Goal: Task Accomplishment & Management: Use online tool/utility

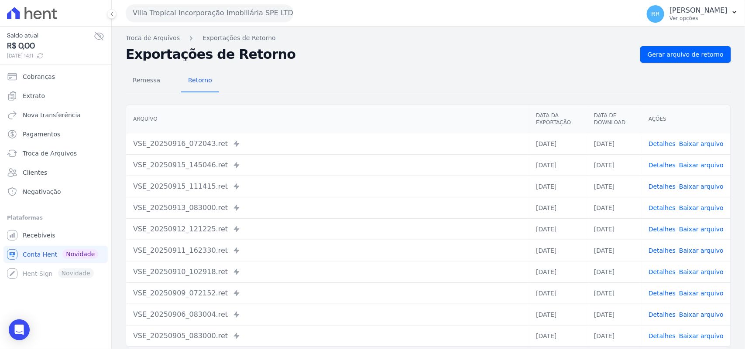
click at [148, 17] on button "Villa Tropical Incorporação Imobiliária SPE LTDA" at bounding box center [210, 12] width 168 height 17
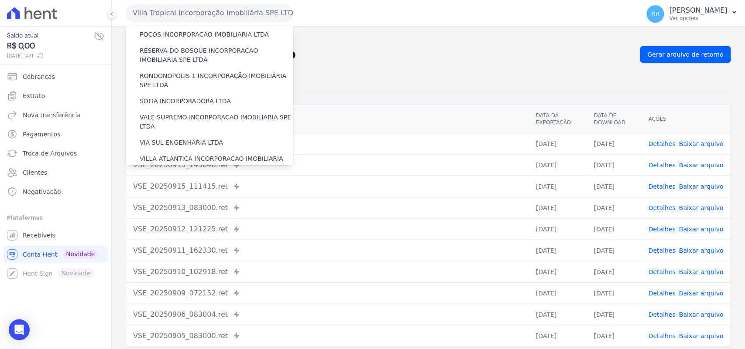
scroll to position [398, 0]
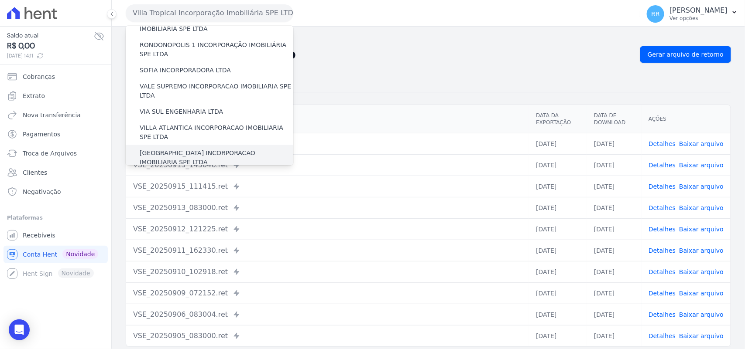
click at [197, 149] on label "[GEOGRAPHIC_DATA] INCORPORACAO IMOBILIARIA SPE LTDA" at bounding box center [217, 158] width 154 height 18
click at [0, 0] on input "[GEOGRAPHIC_DATA] INCORPORACAO IMOBILIARIA SPE LTDA" at bounding box center [0, 0] width 0 height 0
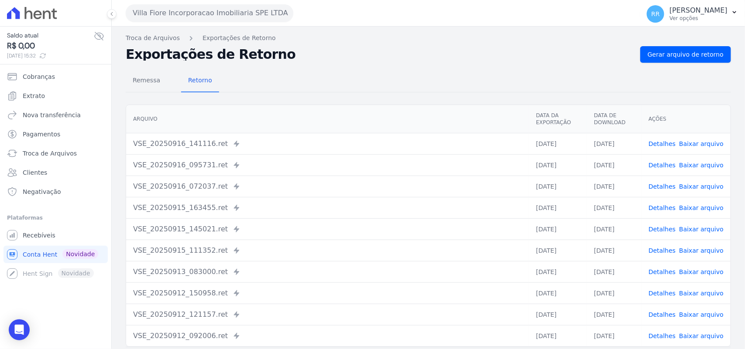
click at [163, 9] on button "Villa Fiore Incorporacao Imobiliaria SPE LTDA" at bounding box center [210, 12] width 168 height 17
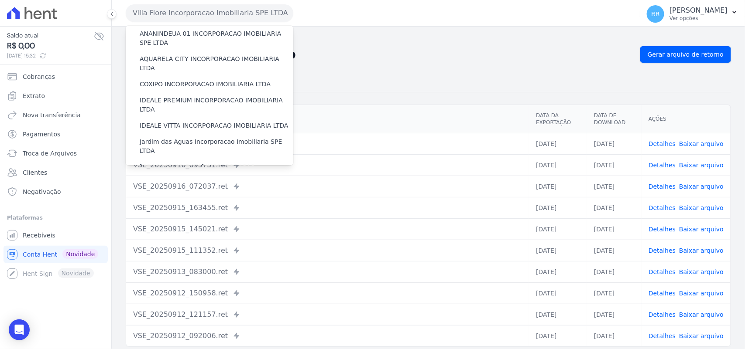
scroll to position [36, 0]
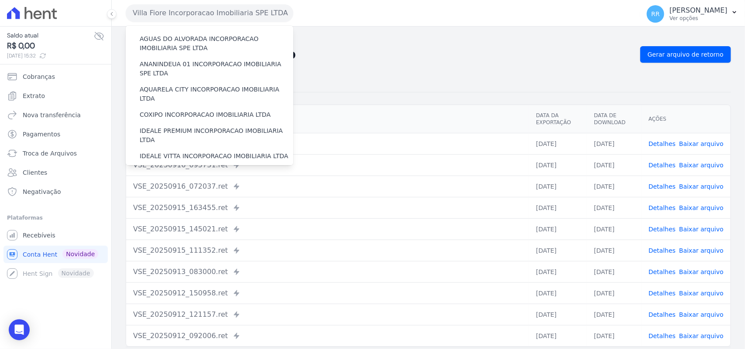
click at [395, 90] on div "Remessa Retorno" at bounding box center [428, 81] width 605 height 23
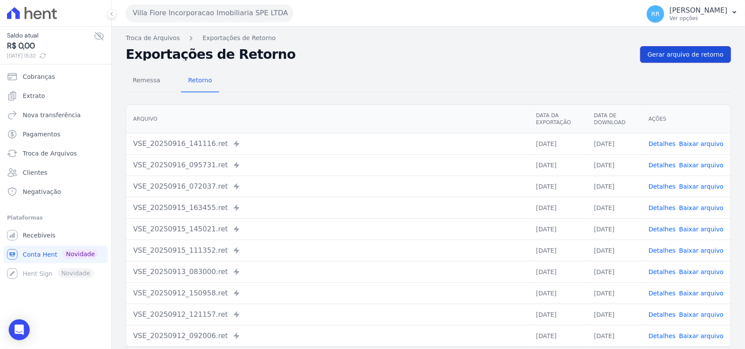
click at [670, 54] on span "Gerar arquivo de retorno" at bounding box center [685, 54] width 76 height 9
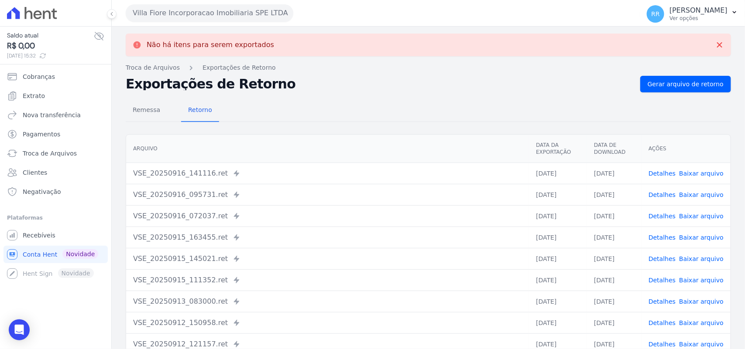
click at [361, 71] on nav "Troca de Arquivos Exportações de Retorno" at bounding box center [428, 67] width 605 height 9
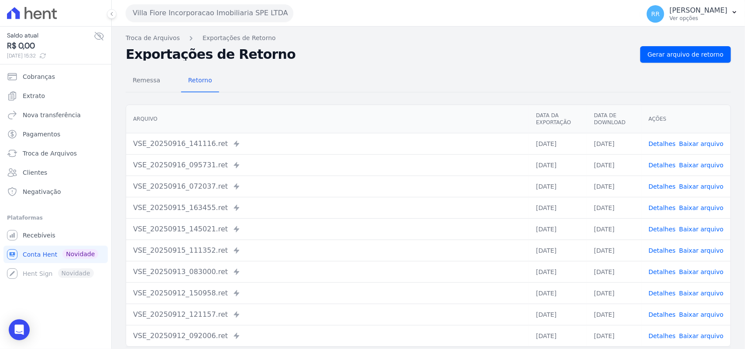
click at [376, 87] on div "Remessa Retorno" at bounding box center [428, 81] width 605 height 23
click at [373, 71] on div "Remessa Retorno" at bounding box center [428, 81] width 605 height 23
click at [380, 66] on div "Remessa Retorno [GEOGRAPHIC_DATA] Data da Exportação Data de Download Ações VSE…" at bounding box center [428, 220] width 605 height 315
click at [291, 71] on div "Remessa Retorno" at bounding box center [428, 81] width 605 height 23
drag, startPoint x: 524, startPoint y: 66, endPoint x: 550, endPoint y: 73, distance: 27.6
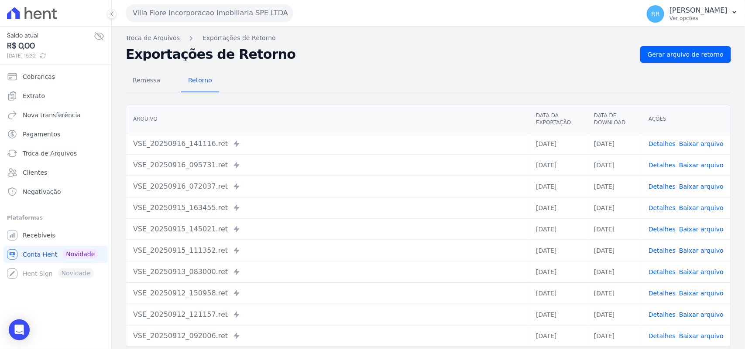
click at [524, 67] on div "Remessa Retorno [GEOGRAPHIC_DATA] Data da Exportação Data de Download Ações VSE…" at bounding box center [428, 220] width 605 height 315
click at [670, 56] on span "Gerar arquivo de retorno" at bounding box center [685, 54] width 76 height 9
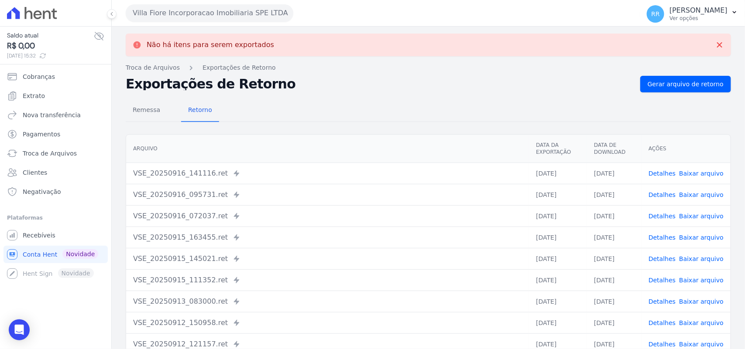
click at [469, 96] on div "Remessa Retorno [GEOGRAPHIC_DATA] Data da Exportação Data de Download Ações VSE…" at bounding box center [428, 249] width 605 height 315
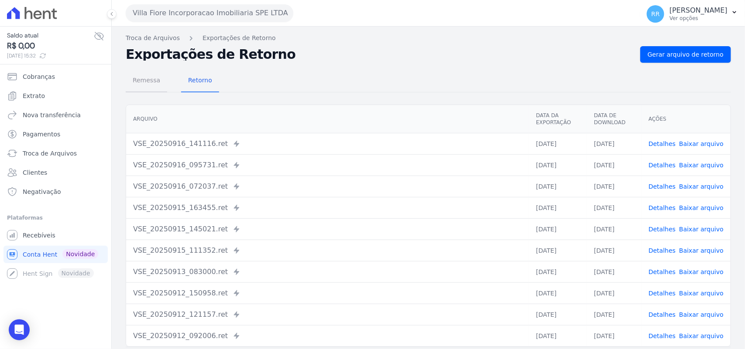
click at [154, 92] on link "Remessa" at bounding box center [146, 81] width 41 height 23
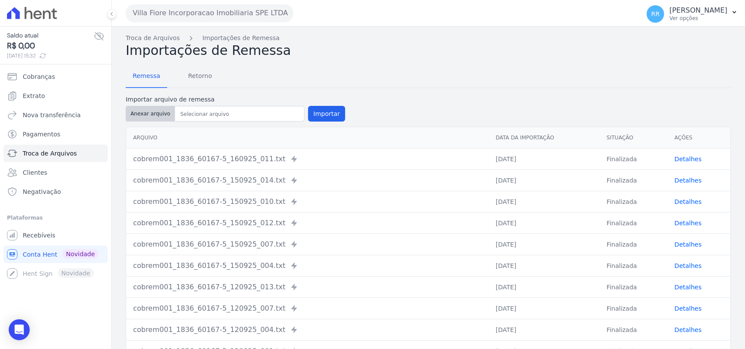
click at [145, 114] on button "Anexar arquivo" at bounding box center [150, 114] width 49 height 16
type input "cobrem001_1836_60167-5_160925_029.TXT"
click at [316, 114] on button "Importar" at bounding box center [326, 114] width 37 height 16
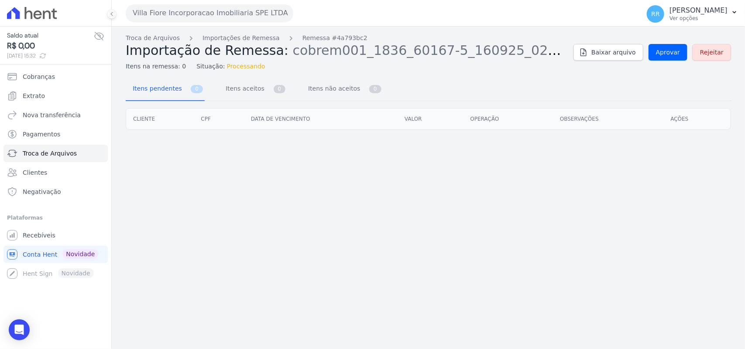
click at [671, 61] on div "Troca de Arquivos Importações de Remessa Remessa #4a793bc2 Importação de Remess…" at bounding box center [428, 53] width 605 height 38
click at [672, 51] on span "Aprovar" at bounding box center [668, 52] width 24 height 9
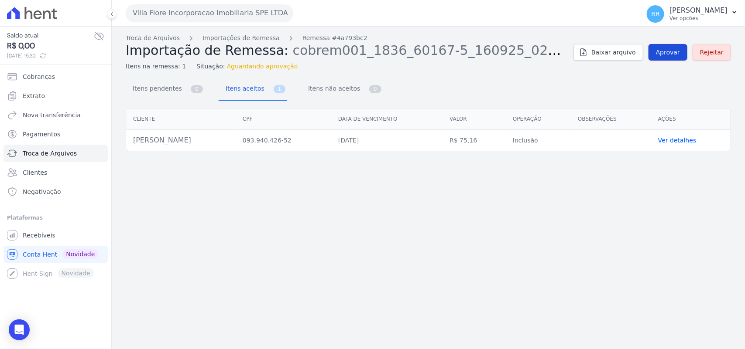
click at [666, 50] on span "Aprovar" at bounding box center [668, 52] width 24 height 9
click at [674, 47] on link "Aprovar" at bounding box center [667, 52] width 39 height 17
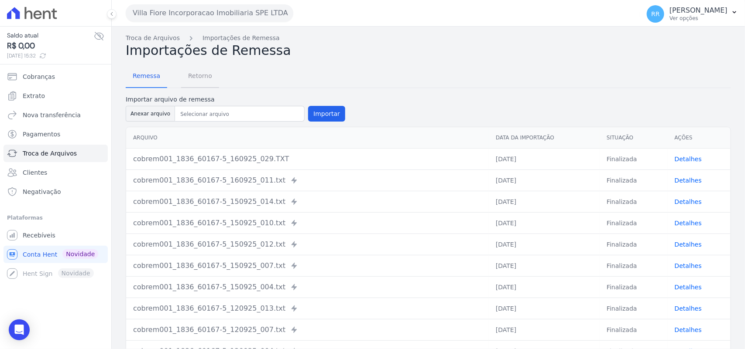
click at [196, 72] on span "Retorno" at bounding box center [200, 75] width 34 height 17
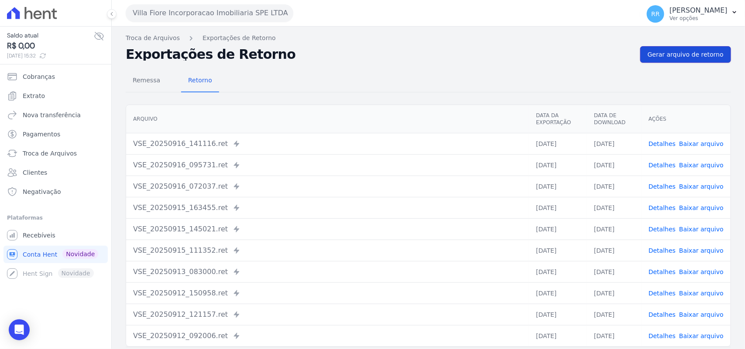
click at [692, 49] on link "Gerar arquivo de retorno" at bounding box center [685, 54] width 91 height 17
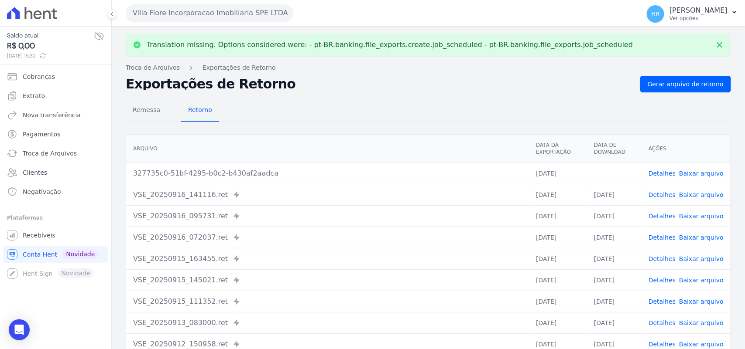
click at [696, 174] on link "Baixar arquivo" at bounding box center [701, 173] width 45 height 7
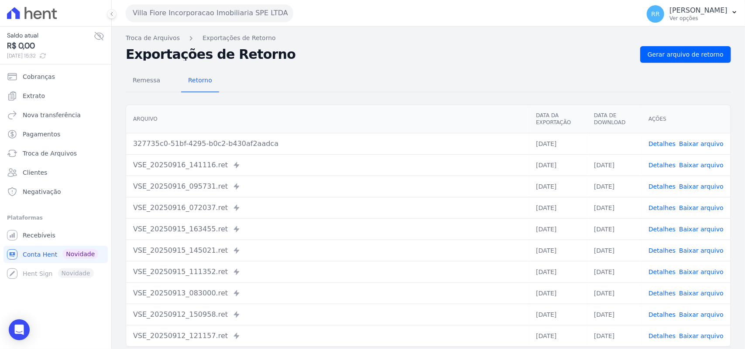
click at [369, 73] on div "Remessa Retorno" at bounding box center [428, 81] width 605 height 23
click at [158, 80] on span "Remessa" at bounding box center [146, 80] width 38 height 17
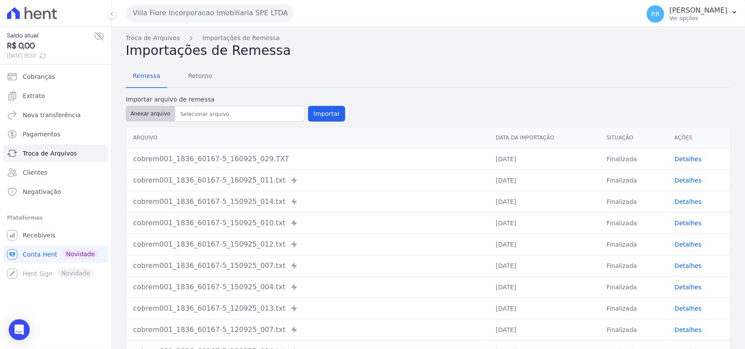
click at [149, 121] on button "Anexar arquivo" at bounding box center [150, 114] width 49 height 16
type input "cobrem001_1836_60167-5_160925_030.TXT"
click at [328, 109] on button "Importar" at bounding box center [326, 114] width 37 height 16
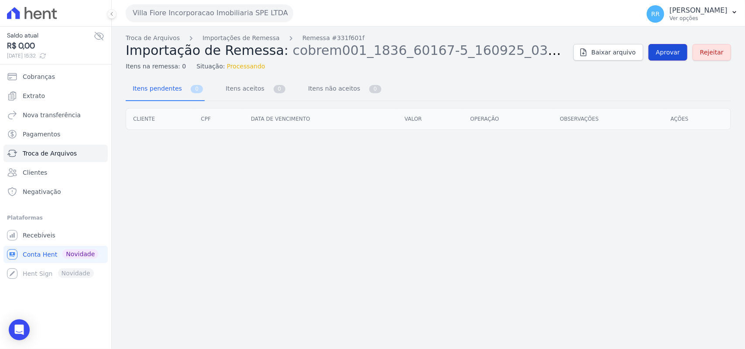
click at [665, 57] on span "Aprovar" at bounding box center [668, 52] width 24 height 9
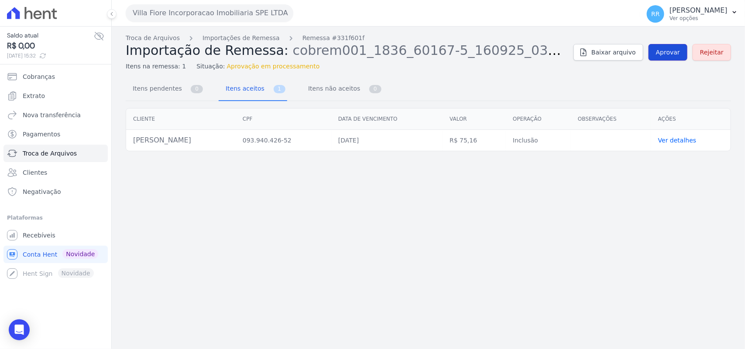
click at [672, 47] on link "Aprovar" at bounding box center [667, 52] width 39 height 17
click at [679, 53] on span "Aprovar" at bounding box center [668, 52] width 24 height 9
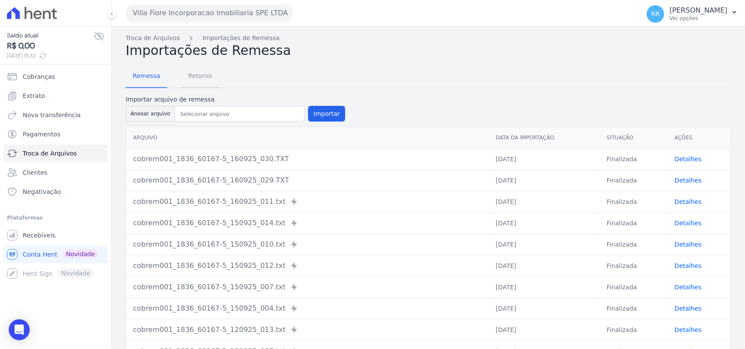
click at [191, 75] on span "Retorno" at bounding box center [200, 75] width 34 height 17
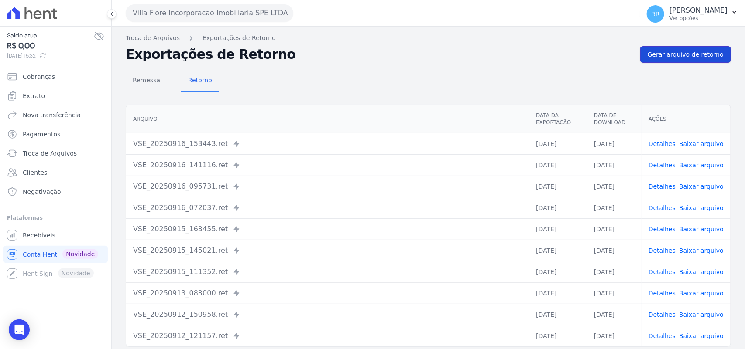
click at [686, 54] on span "Gerar arquivo de retorno" at bounding box center [685, 54] width 76 height 9
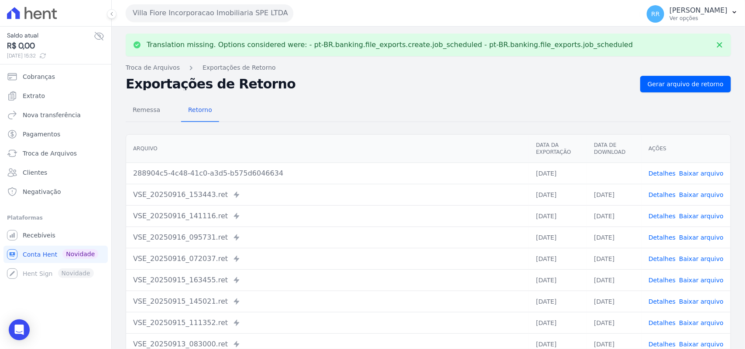
click at [695, 173] on link "Baixar arquivo" at bounding box center [701, 173] width 45 height 7
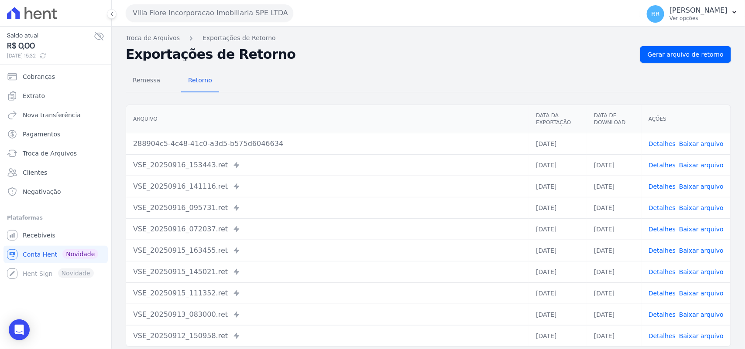
click at [370, 31] on div "Translation missing. Options considered were: - pt-BR.banking.file_exports.crea…" at bounding box center [428, 206] width 633 height 359
click at [137, 75] on span "Remessa" at bounding box center [146, 80] width 38 height 17
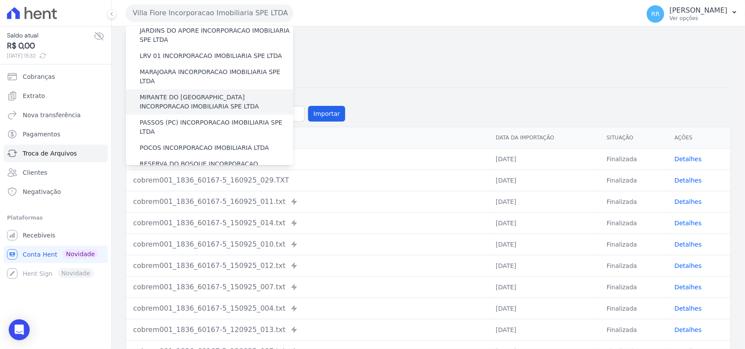
scroll to position [254, 0]
click at [175, 92] on label "MIRANTE DO [GEOGRAPHIC_DATA] INCORPORACAO IMOBILIARIA SPE LTDA" at bounding box center [217, 101] width 154 height 18
click at [0, 0] on input "MIRANTE DO [GEOGRAPHIC_DATA] INCORPORACAO IMOBILIARIA SPE LTDA" at bounding box center [0, 0] width 0 height 0
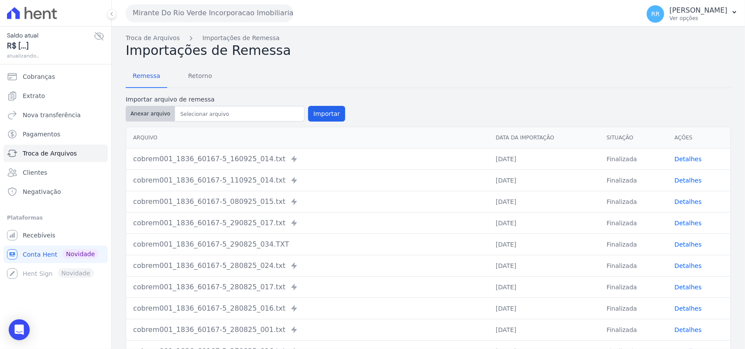
click at [149, 116] on button "Anexar arquivo" at bounding box center [150, 114] width 49 height 16
type input "cobrem001_1836_60167-5_160925_028.TXT"
click at [335, 118] on button "Importar" at bounding box center [326, 114] width 37 height 16
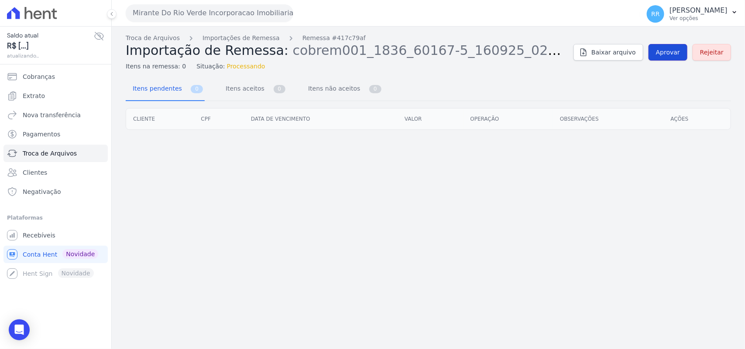
click at [676, 58] on link "Aprovar" at bounding box center [667, 52] width 39 height 17
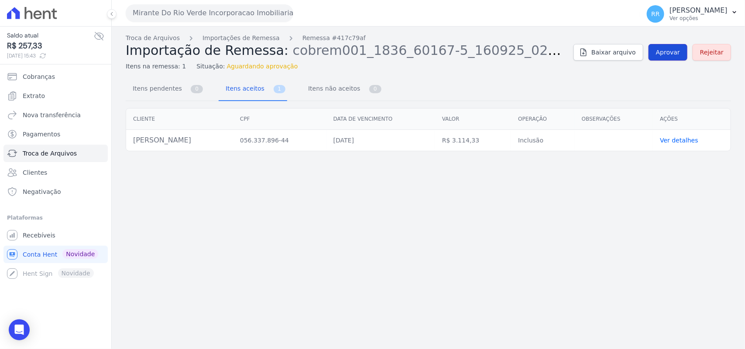
click at [672, 55] on span "Aprovar" at bounding box center [668, 52] width 24 height 9
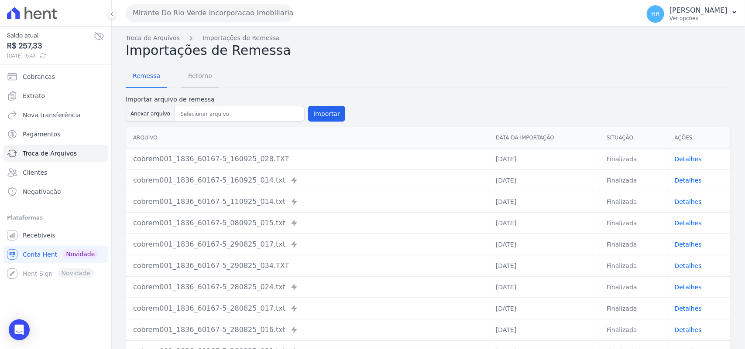
click at [195, 78] on span "Retorno" at bounding box center [200, 75] width 34 height 17
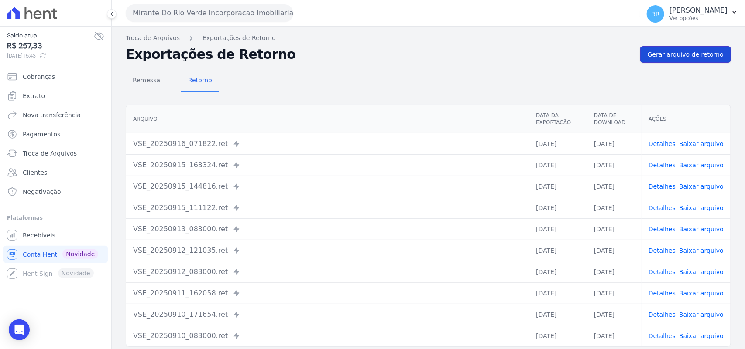
click at [688, 57] on span "Gerar arquivo de retorno" at bounding box center [685, 54] width 76 height 9
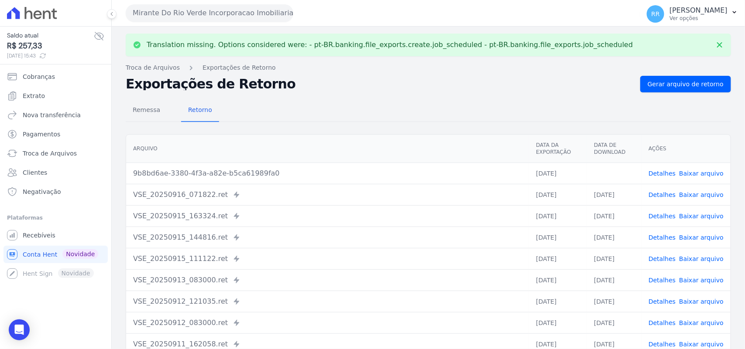
click at [695, 175] on link "Baixar arquivo" at bounding box center [701, 173] width 45 height 7
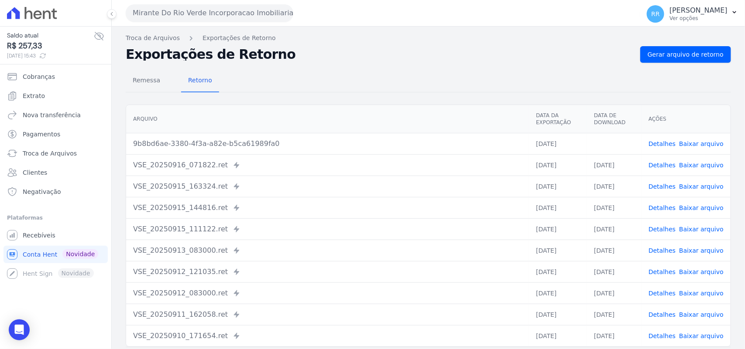
click at [192, 17] on button "Mirante Do Rio Verde Incorporacao Imobiliaria SPE LTDA" at bounding box center [210, 12] width 168 height 17
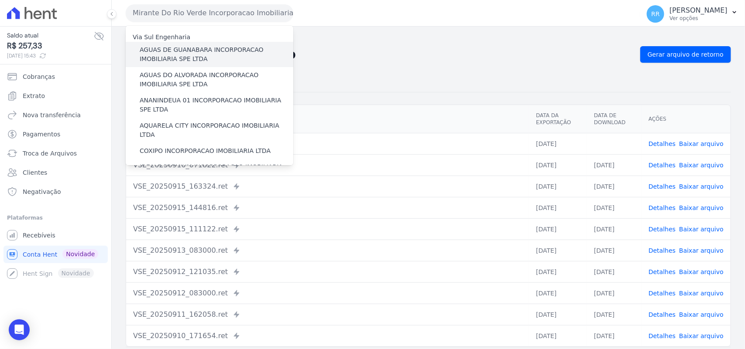
click at [208, 55] on label "AGUAS DE GUANABARA INCORPORACAO IMOBILIARIA SPE LTDA" at bounding box center [217, 54] width 154 height 18
click at [0, 0] on input "AGUAS DE GUANABARA INCORPORACAO IMOBILIARIA SPE LTDA" at bounding box center [0, 0] width 0 height 0
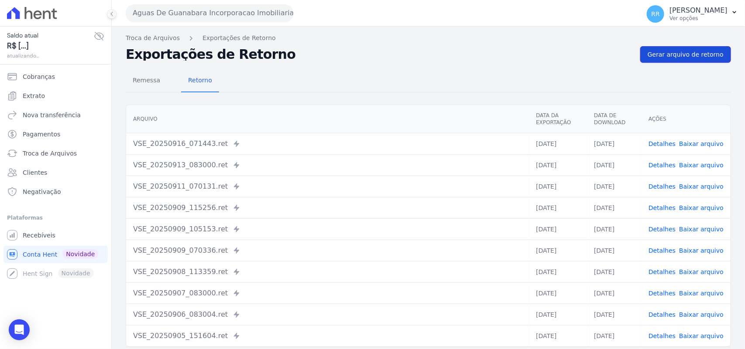
click at [658, 62] on link "Gerar arquivo de retorno" at bounding box center [685, 54] width 91 height 17
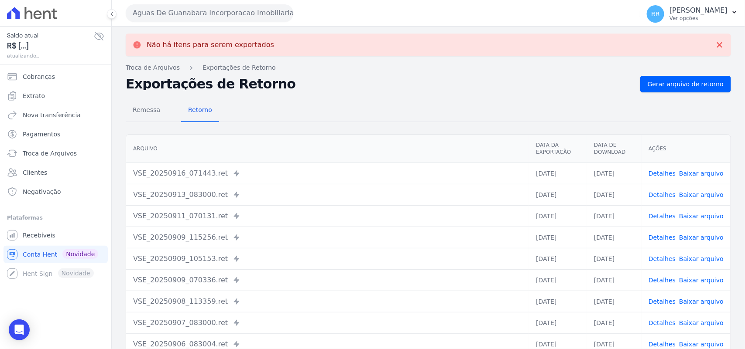
click at [194, 15] on button "Aguas De Guanabara Incorporacao Imobiliaria SPE LTDA" at bounding box center [210, 12] width 168 height 17
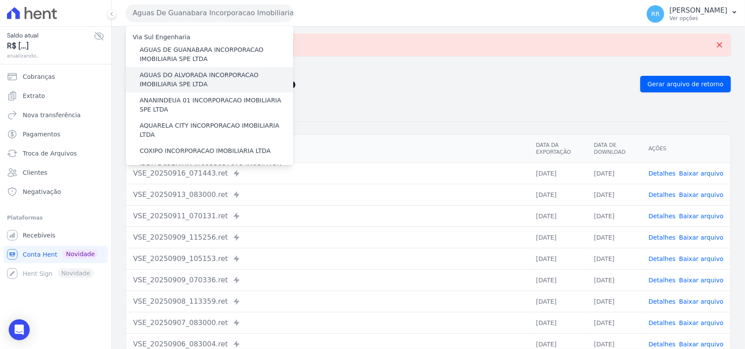
click at [180, 83] on label "AGUAS DO ALVORADA INCORPORACAO IMOBILIARIA SPE LTDA" at bounding box center [217, 80] width 154 height 18
click at [0, 0] on input "AGUAS DO ALVORADA INCORPORACAO IMOBILIARIA SPE LTDA" at bounding box center [0, 0] width 0 height 0
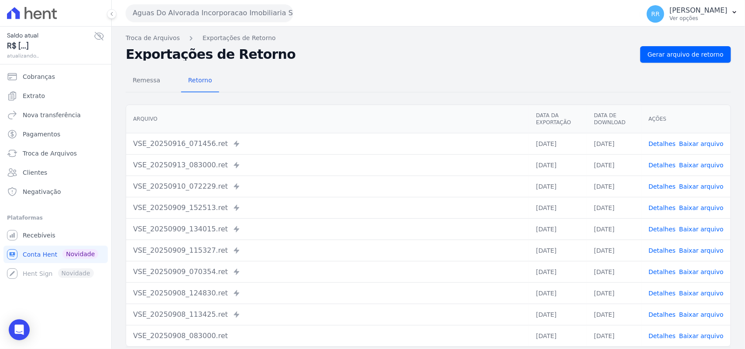
click at [686, 64] on div "Remessa Retorno [GEOGRAPHIC_DATA] Data da Exportação Data de Download Ações VSE…" at bounding box center [428, 220] width 605 height 315
click at [696, 55] on span "Gerar arquivo de retorno" at bounding box center [685, 54] width 76 height 9
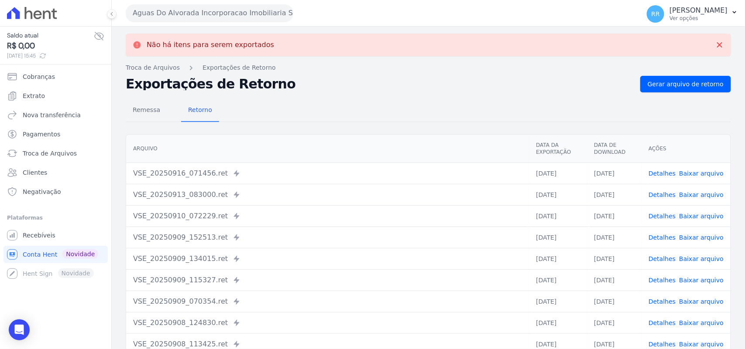
click at [175, 14] on button "Aguas Do Alvorada Incorporacao Imobiliaria SPE LTDA" at bounding box center [210, 12] width 168 height 17
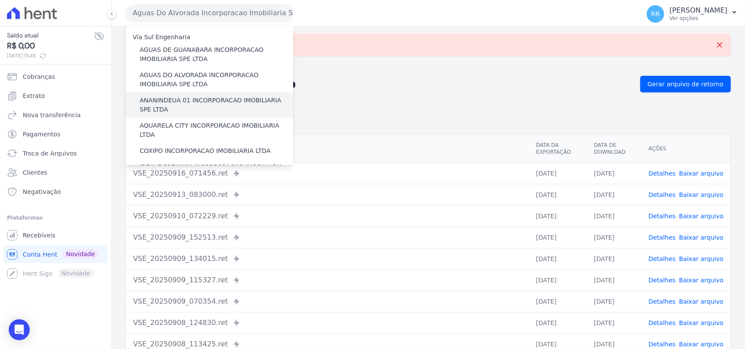
click at [182, 105] on label "ANANINDEUA 01 INCORPORACAO IMOBILIARIA SPE LTDA" at bounding box center [217, 105] width 154 height 18
click at [0, 0] on input "ANANINDEUA 01 INCORPORACAO IMOBILIARIA SPE LTDA" at bounding box center [0, 0] width 0 height 0
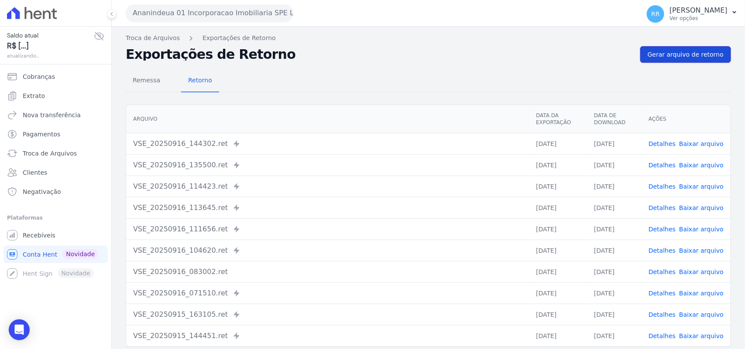
click at [687, 47] on link "Gerar arquivo de retorno" at bounding box center [685, 54] width 91 height 17
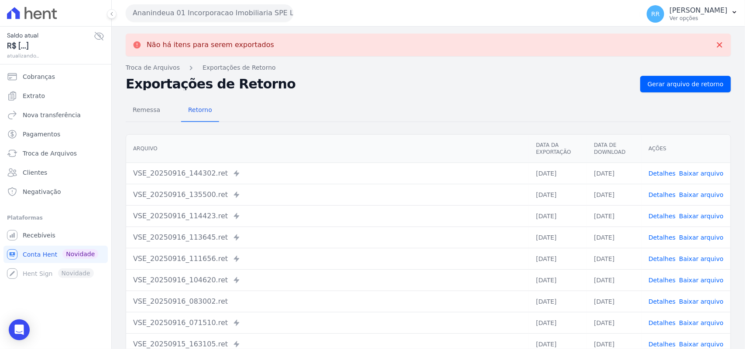
click at [240, 21] on button "Ananindeua 01 Incorporacao Imobiliaria SPE LTDA" at bounding box center [210, 12] width 168 height 17
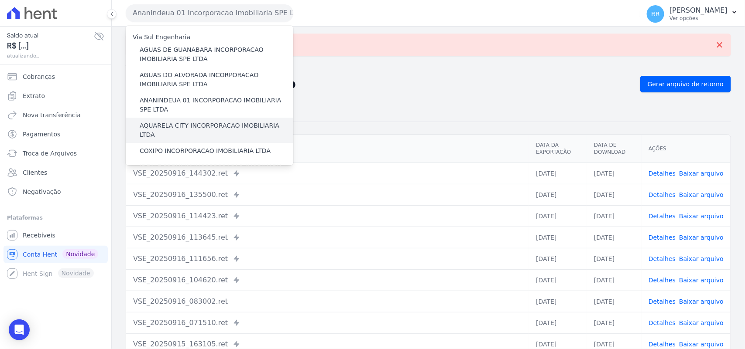
click at [167, 125] on label "AQUARELA CITY INCORPORACAO IMOBILIARIA LTDA" at bounding box center [217, 130] width 154 height 18
click at [0, 0] on input "AQUARELA CITY INCORPORACAO IMOBILIARIA LTDA" at bounding box center [0, 0] width 0 height 0
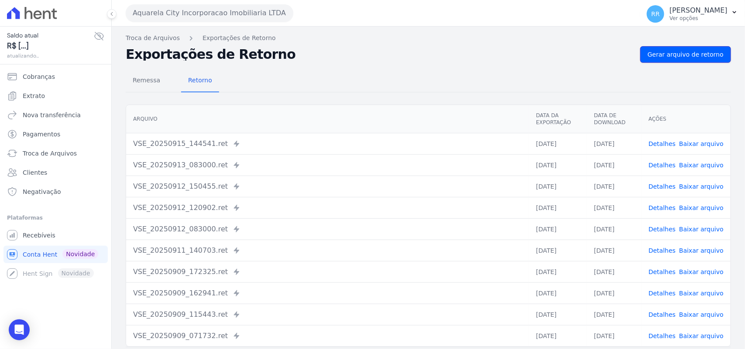
click at [681, 58] on span "Gerar arquivo de retorno" at bounding box center [685, 54] width 76 height 9
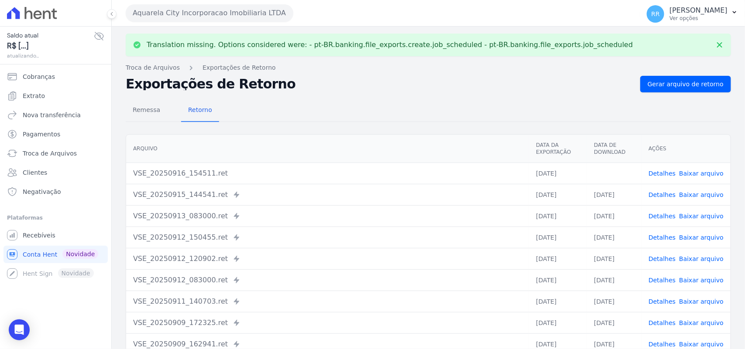
click at [690, 168] on td "Detalhes Baixar arquivo" at bounding box center [685, 173] width 89 height 21
click at [690, 173] on link "Baixar arquivo" at bounding box center [701, 173] width 45 height 7
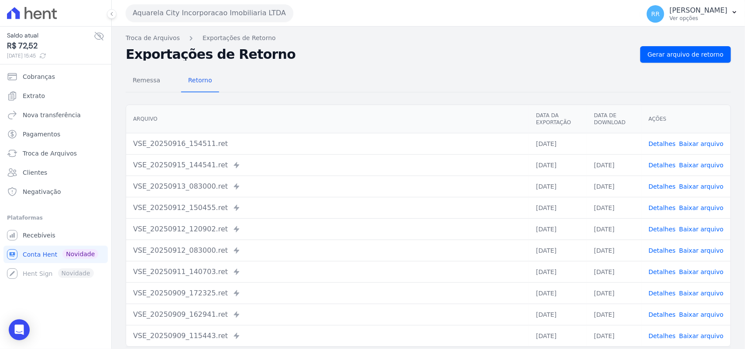
click at [418, 74] on div "Remessa Retorno" at bounding box center [428, 81] width 605 height 23
click at [179, 14] on button "Aquarela City Incorporacao Imobiliaria LTDA" at bounding box center [210, 12] width 168 height 17
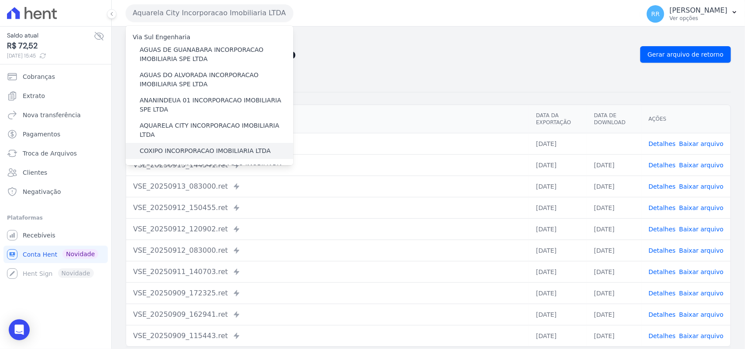
click at [175, 147] on label "COXIPO INCORPORACAO IMOBILIARIA LTDA" at bounding box center [205, 151] width 131 height 9
click at [0, 0] on input "COXIPO INCORPORACAO IMOBILIARIA LTDA" at bounding box center [0, 0] width 0 height 0
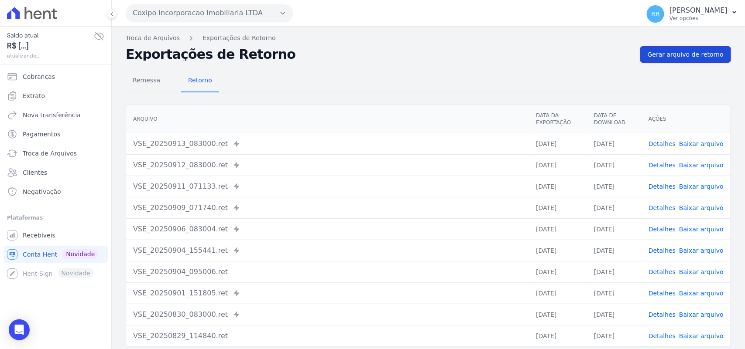
click at [678, 49] on link "Gerar arquivo de retorno" at bounding box center [685, 54] width 91 height 17
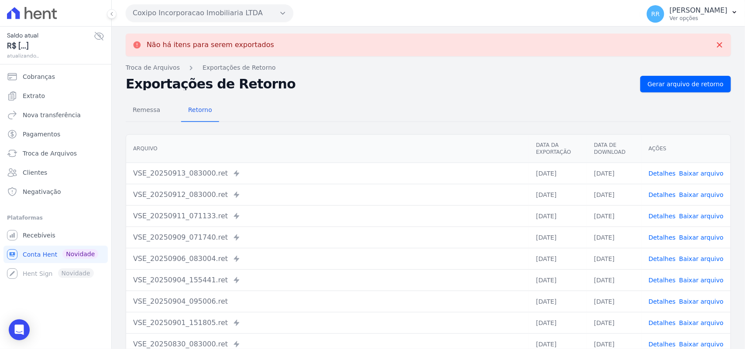
click at [180, 13] on button "Coxipo Incorporacao Imobiliaria LTDA" at bounding box center [210, 12] width 168 height 17
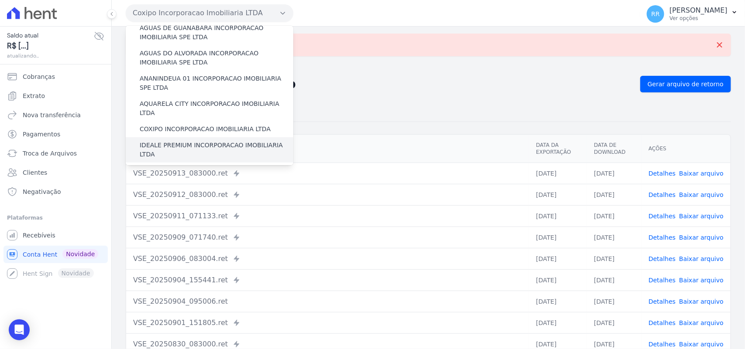
scroll to position [72, 0]
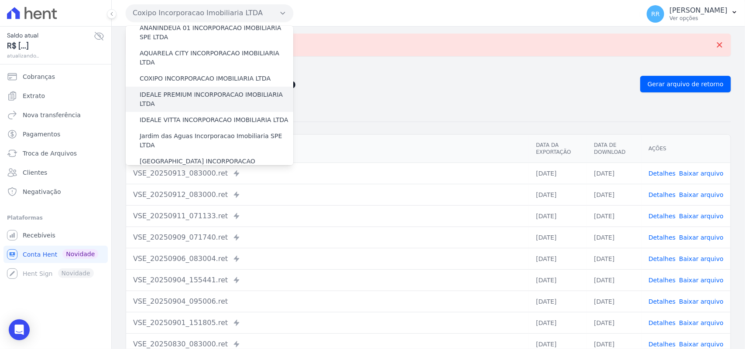
click at [202, 90] on label "IDEALE PREMIUM INCORPORACAO IMOBILIARIA LTDA" at bounding box center [217, 99] width 154 height 18
click at [0, 0] on input "IDEALE PREMIUM INCORPORACAO IMOBILIARIA LTDA" at bounding box center [0, 0] width 0 height 0
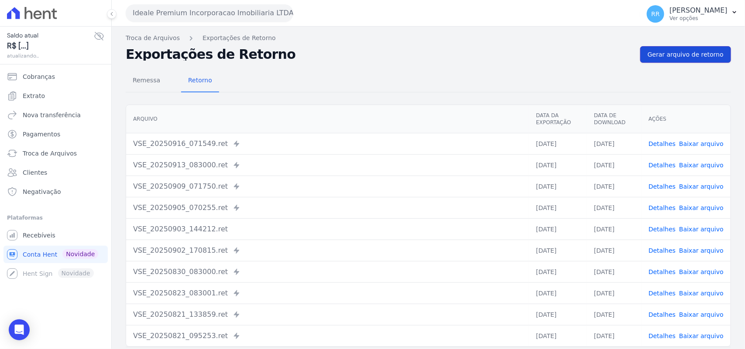
click at [692, 59] on link "Gerar arquivo de retorno" at bounding box center [685, 54] width 91 height 17
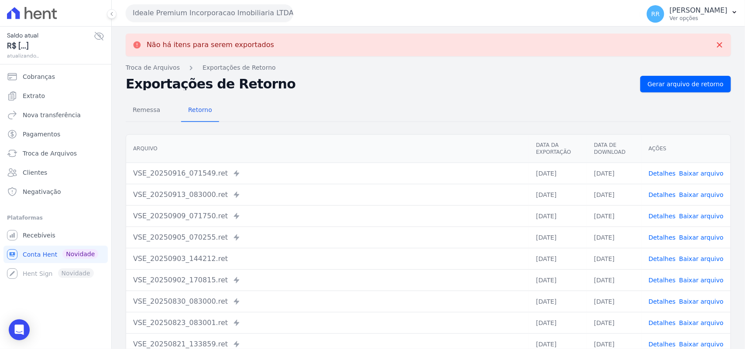
click at [251, 20] on button "Ideale Premium Incorporacao Imobiliaria LTDA" at bounding box center [210, 12] width 168 height 17
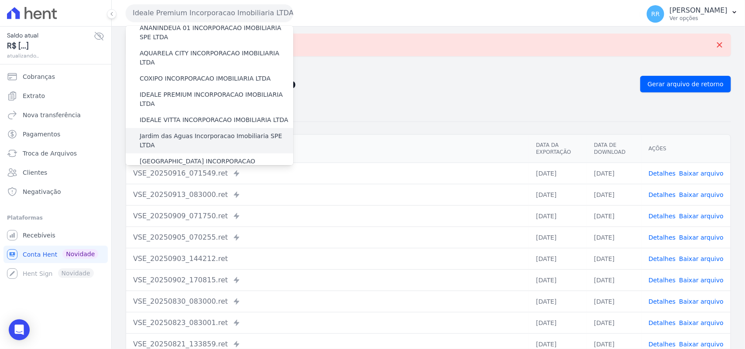
click at [169, 132] on label "Jardim das Aguas Incorporacao Imobiliaria SPE LTDA" at bounding box center [217, 141] width 154 height 18
click at [0, 0] on input "Jardim das Aguas Incorporacao Imobiliaria SPE LTDA" at bounding box center [0, 0] width 0 height 0
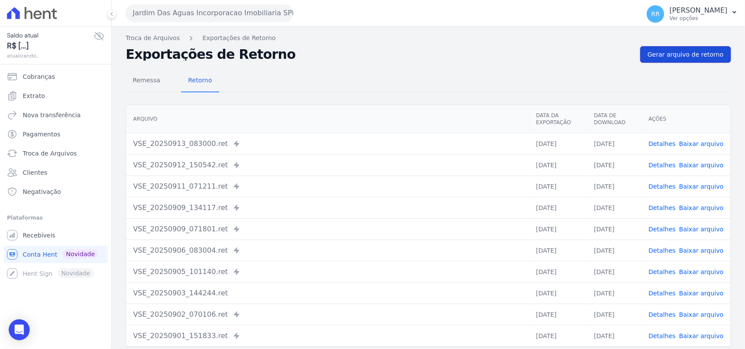
click at [642, 50] on link "Gerar arquivo de retorno" at bounding box center [685, 54] width 91 height 17
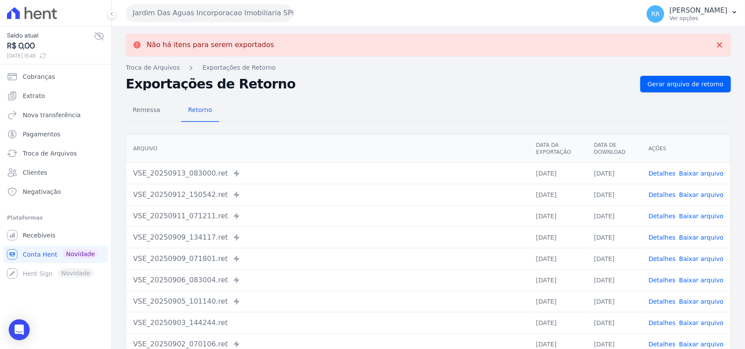
click at [207, 15] on button "Jardim Das Aguas Incorporacao Imobiliaria SPE LTDA" at bounding box center [210, 12] width 168 height 17
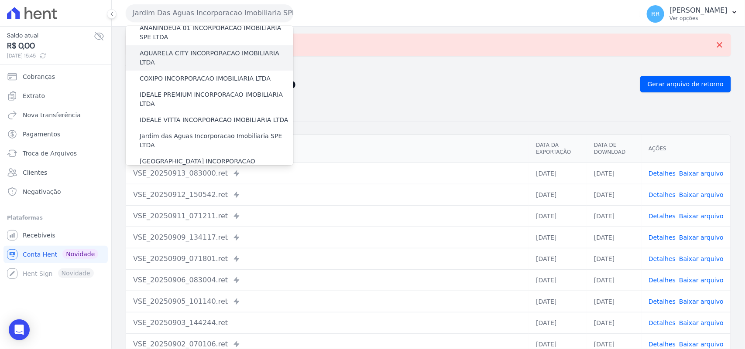
scroll to position [91, 0]
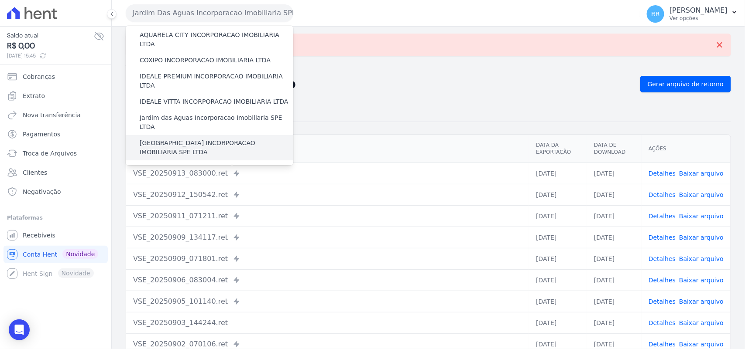
click at [191, 139] on label "[GEOGRAPHIC_DATA] INCORPORACAO IMOBILIARIA SPE LTDA" at bounding box center [217, 148] width 154 height 18
click at [0, 0] on input "[GEOGRAPHIC_DATA] INCORPORACAO IMOBILIARIA SPE LTDA" at bounding box center [0, 0] width 0 height 0
click at [191, 139] on label "[GEOGRAPHIC_DATA] INCORPORACAO IMOBILIARIA SPE LTDA" at bounding box center [217, 148] width 154 height 18
click at [0, 0] on input "[GEOGRAPHIC_DATA] INCORPORACAO IMOBILIARIA SPE LTDA" at bounding box center [0, 0] width 0 height 0
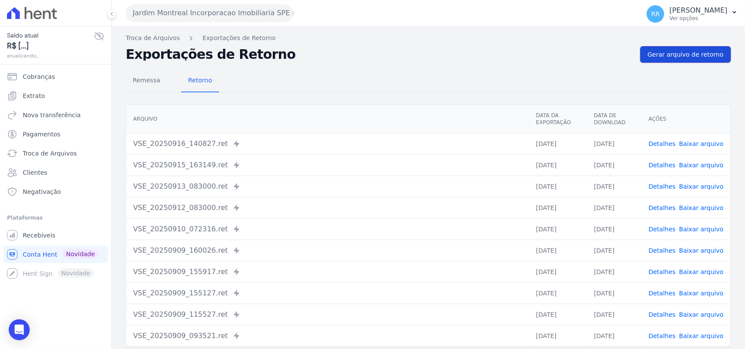
click at [684, 54] on span "Gerar arquivo de retorno" at bounding box center [685, 54] width 76 height 9
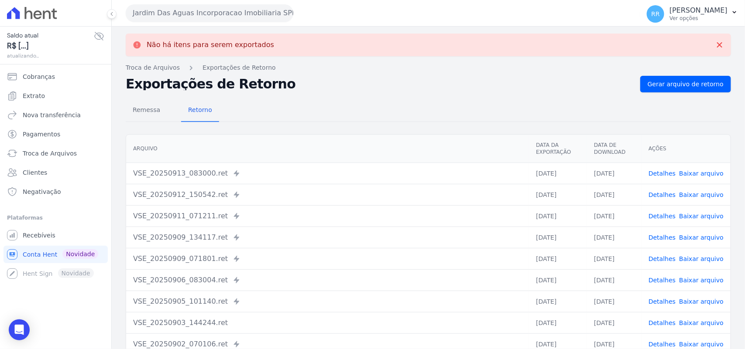
click at [225, 7] on button "Jardim Das Aguas Incorporacao Imobiliaria SPE LTDA" at bounding box center [210, 12] width 168 height 17
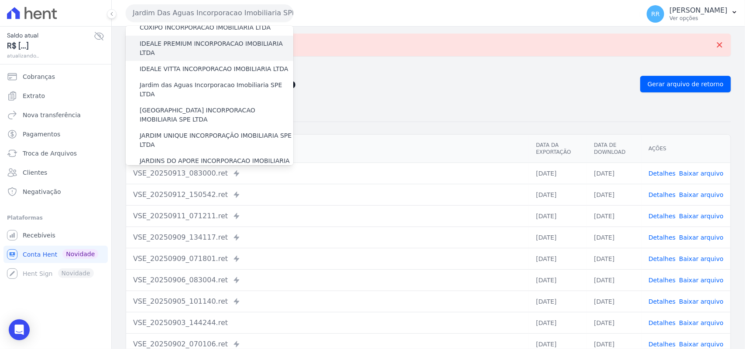
scroll to position [145, 0]
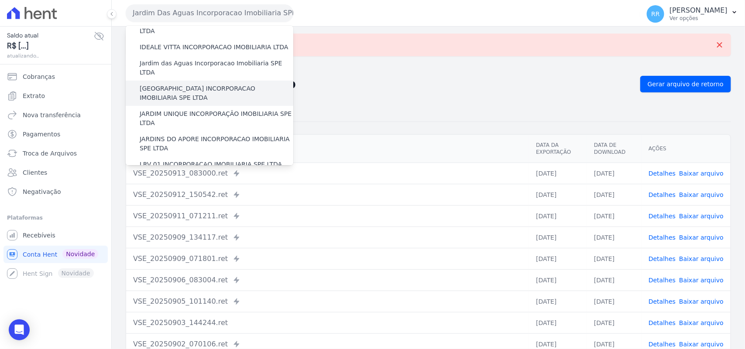
click at [177, 84] on label "[GEOGRAPHIC_DATA] INCORPORACAO IMOBILIARIA SPE LTDA" at bounding box center [217, 93] width 154 height 18
click at [0, 0] on input "[GEOGRAPHIC_DATA] INCORPORACAO IMOBILIARIA SPE LTDA" at bounding box center [0, 0] width 0 height 0
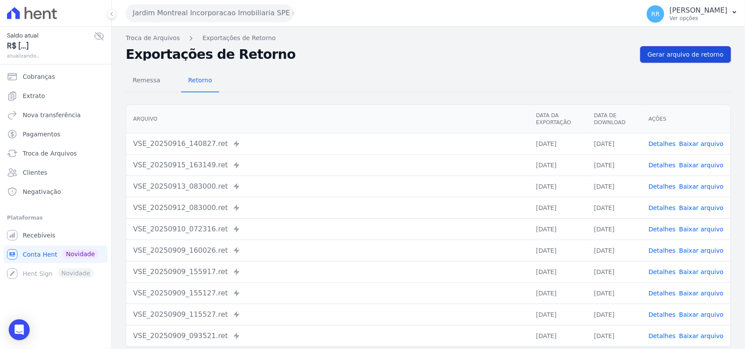
click at [674, 51] on span "Gerar arquivo de retorno" at bounding box center [685, 54] width 76 height 9
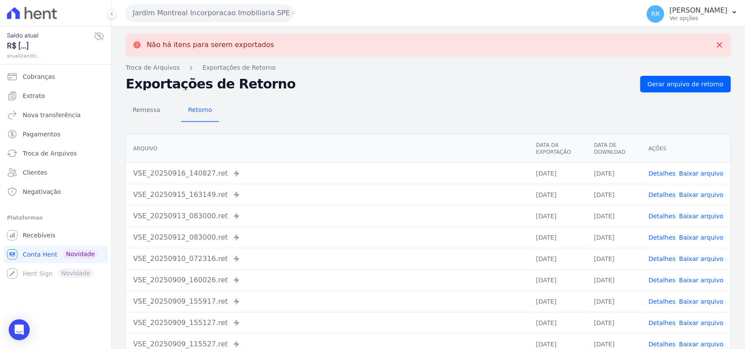
click at [228, 14] on button "Jardim Montreal Incorporacao Imobiliaria SPE LTDA" at bounding box center [210, 12] width 168 height 17
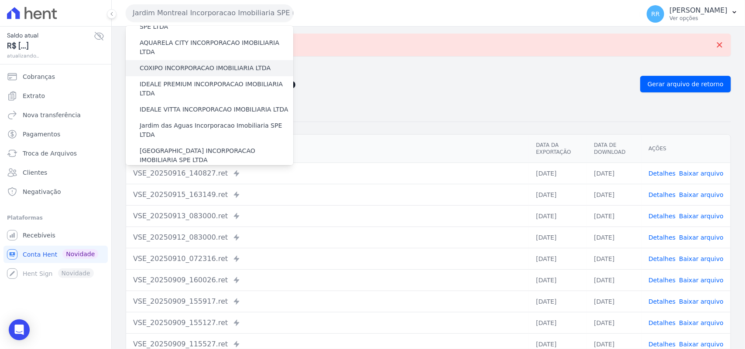
scroll to position [91, 0]
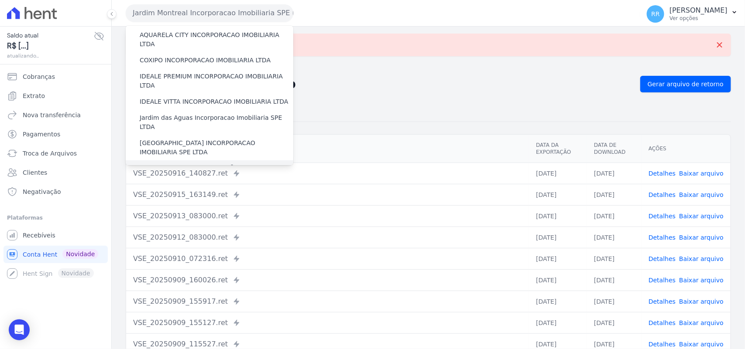
click at [191, 164] on label "JARDIM UNIQUE INCORPORAÇÃO IMOBILIARIA SPE LTDA" at bounding box center [217, 173] width 154 height 18
click at [0, 0] on input "JARDIM UNIQUE INCORPORAÇÃO IMOBILIARIA SPE LTDA" at bounding box center [0, 0] width 0 height 0
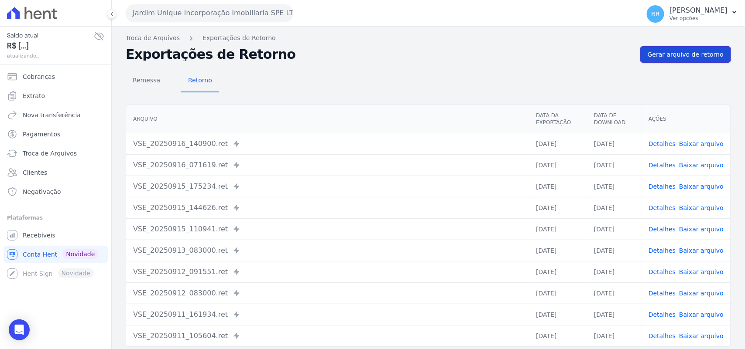
click at [693, 55] on span "Gerar arquivo de retorno" at bounding box center [685, 54] width 76 height 9
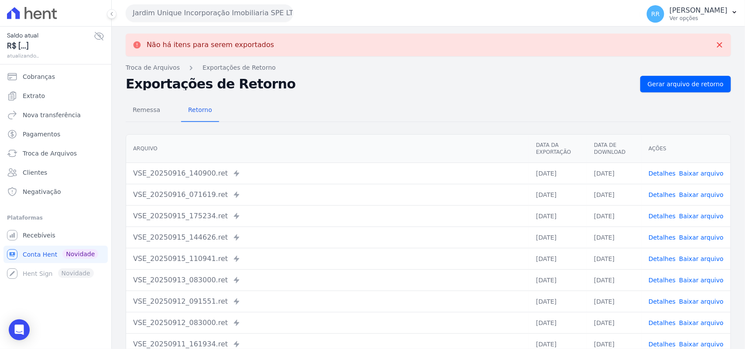
click at [194, 17] on button "Jardim Unique Incorporação Imobiliaria SPE LTDA" at bounding box center [210, 12] width 168 height 17
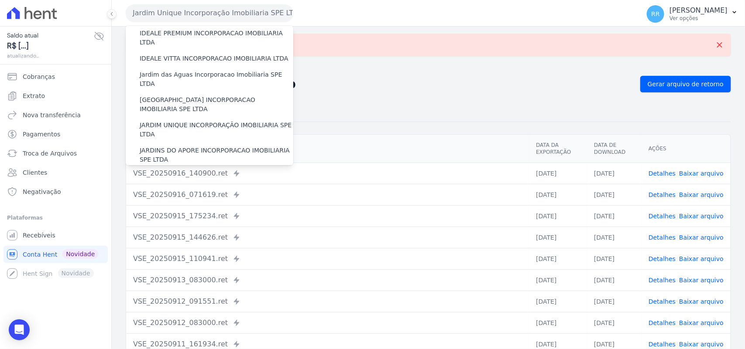
scroll to position [200, 0]
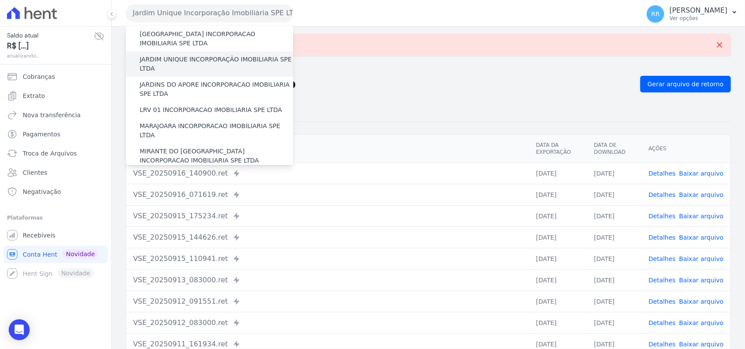
click at [182, 55] on div "JARDIM UNIQUE INCORPORAÇÃO IMOBILIARIA SPE LTDA" at bounding box center [210, 63] width 168 height 25
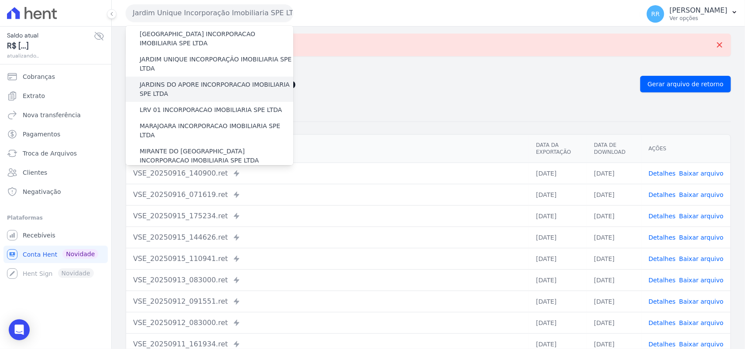
click at [179, 80] on label "JARDINS DO APORE INCORPORACAO IMOBILIARIA SPE LTDA" at bounding box center [217, 89] width 154 height 18
click at [0, 0] on input "JARDINS DO APORE INCORPORACAO IMOBILIARIA SPE LTDA" at bounding box center [0, 0] width 0 height 0
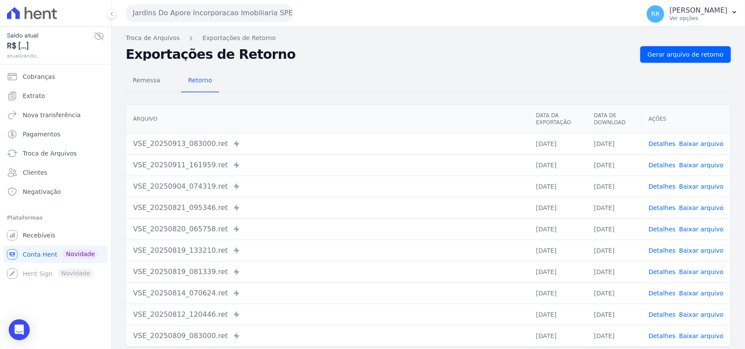
click at [702, 63] on div "Remessa Retorno [GEOGRAPHIC_DATA] Data da Exportação Data de Download Ações VSE…" at bounding box center [428, 220] width 605 height 315
click at [702, 62] on link "Gerar arquivo de retorno" at bounding box center [685, 54] width 91 height 17
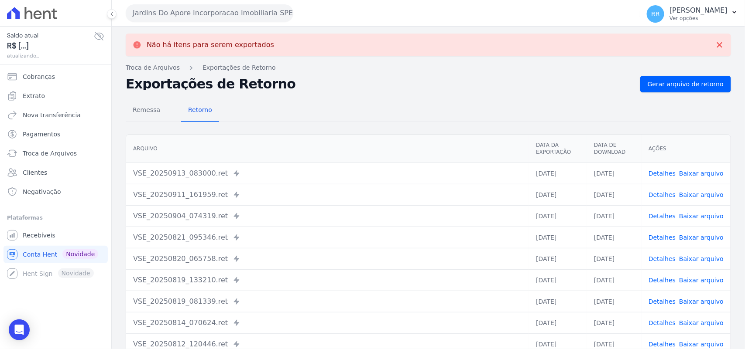
click at [223, 14] on button "Jardins Do Apore Incorporacao Imobiliaria SPE LTDA" at bounding box center [210, 12] width 168 height 17
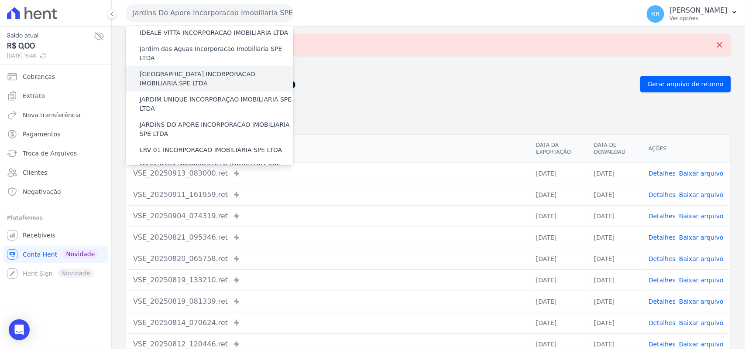
scroll to position [164, 0]
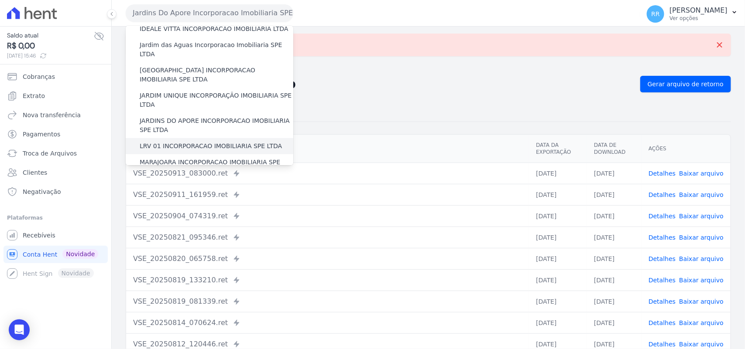
click at [185, 142] on label "LRV 01 INCORPORACAO IMOBILIARIA SPE LTDA" at bounding box center [211, 146] width 142 height 9
click at [0, 0] on input "LRV 01 INCORPORACAO IMOBILIARIA SPE LTDA" at bounding box center [0, 0] width 0 height 0
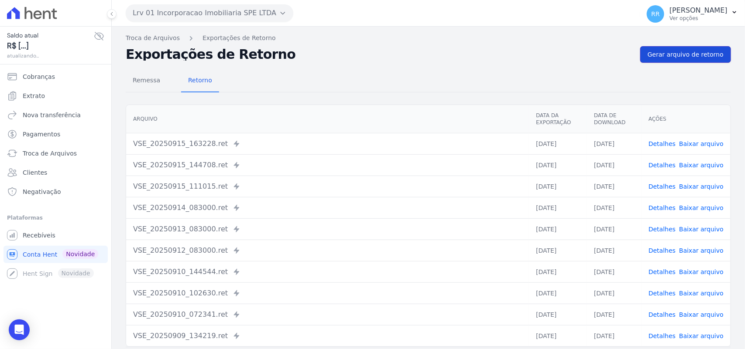
click at [678, 53] on span "Gerar arquivo de retorno" at bounding box center [685, 54] width 76 height 9
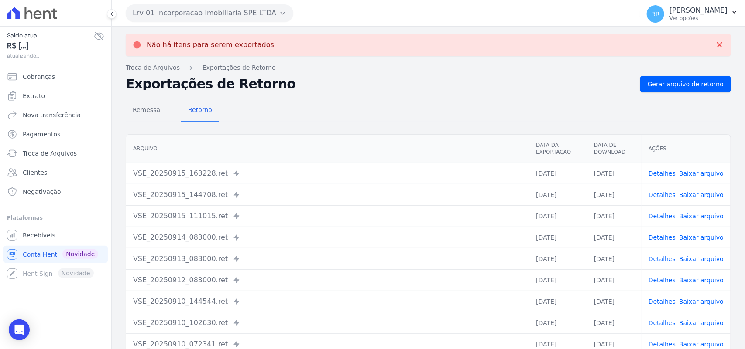
click at [192, 12] on button "Lrv 01 Incorporacao Imobiliaria SPE LTDA" at bounding box center [210, 12] width 168 height 17
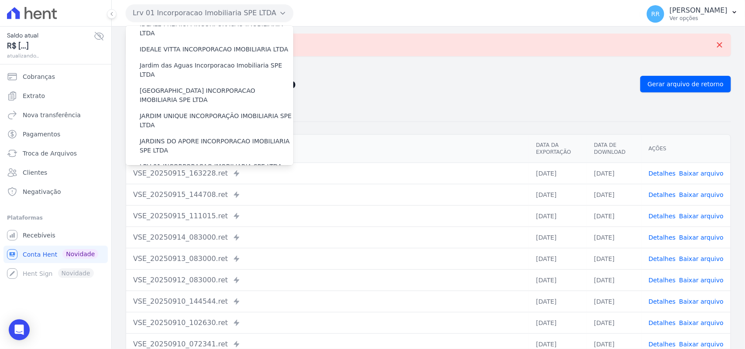
scroll to position [200, 0]
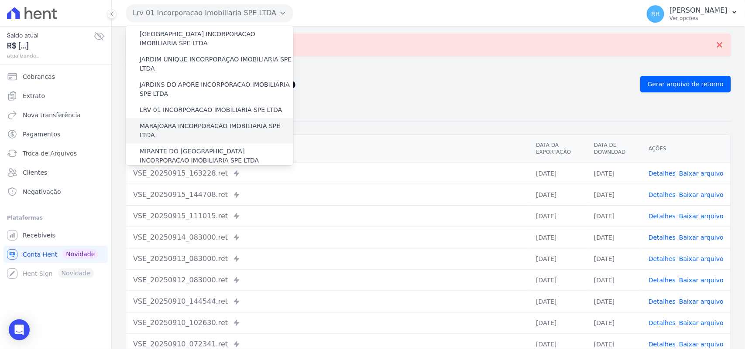
click at [171, 122] on label "MARAJOARA INCORPORACAO IMOBILIARIA SPE LTDA" at bounding box center [217, 131] width 154 height 18
click at [0, 0] on input "MARAJOARA INCORPORACAO IMOBILIARIA SPE LTDA" at bounding box center [0, 0] width 0 height 0
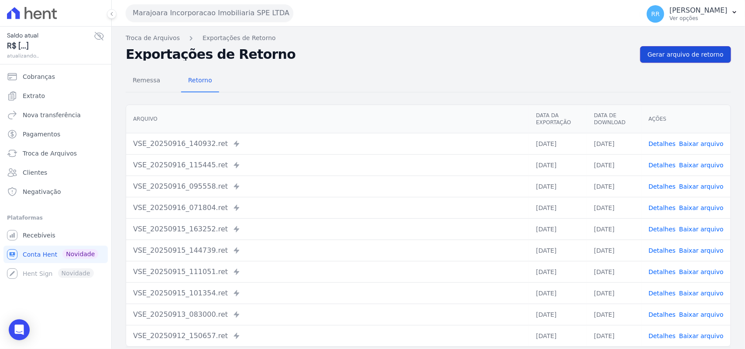
click at [671, 53] on span "Gerar arquivo de retorno" at bounding box center [685, 54] width 76 height 9
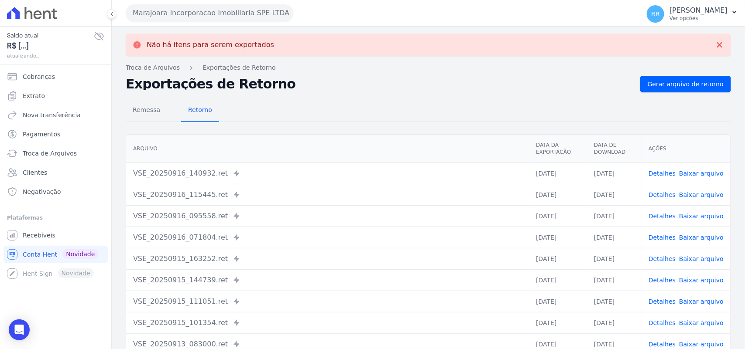
click at [192, 10] on button "Marajoara Incorporacao Imobiliaria SPE LTDA" at bounding box center [210, 12] width 168 height 17
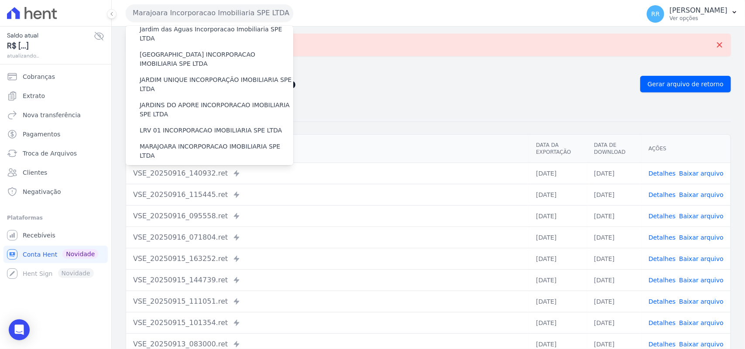
scroll to position [236, 0]
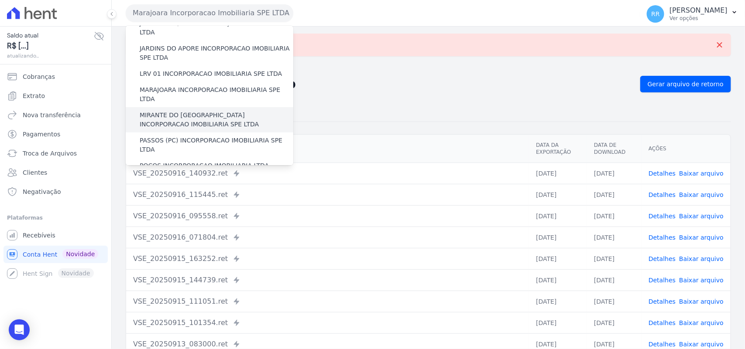
click at [177, 111] on label "MIRANTE DO [GEOGRAPHIC_DATA] INCORPORACAO IMOBILIARIA SPE LTDA" at bounding box center [217, 120] width 154 height 18
click at [0, 0] on input "MIRANTE DO [GEOGRAPHIC_DATA] INCORPORACAO IMOBILIARIA SPE LTDA" at bounding box center [0, 0] width 0 height 0
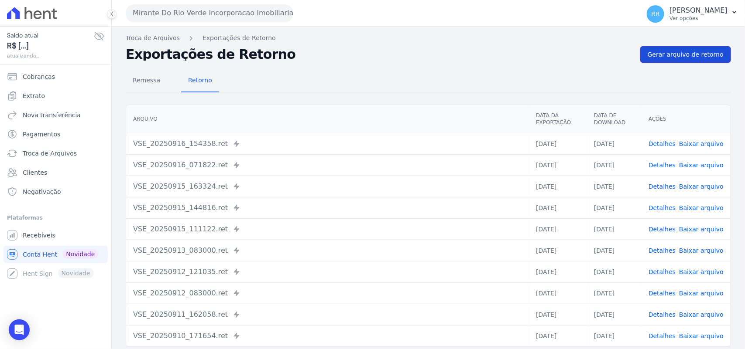
click at [678, 55] on span "Gerar arquivo de retorno" at bounding box center [685, 54] width 76 height 9
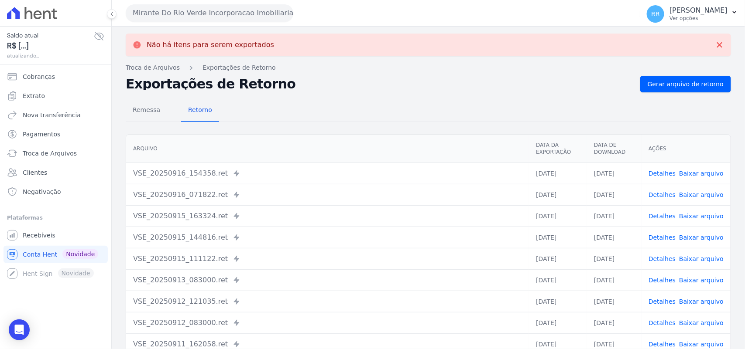
click at [227, 7] on button "Mirante Do Rio Verde Incorporacao Imobiliaria SPE LTDA" at bounding box center [210, 12] width 168 height 17
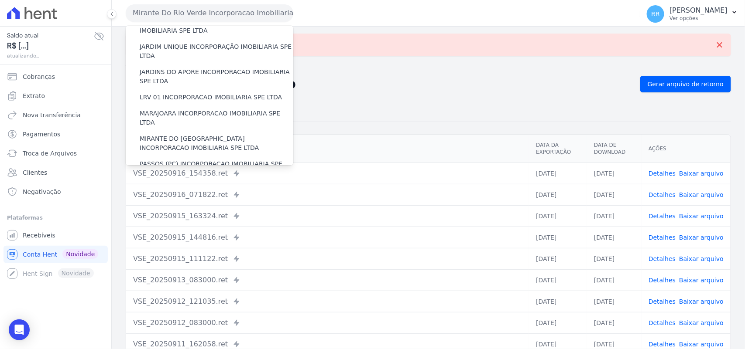
scroll to position [254, 0]
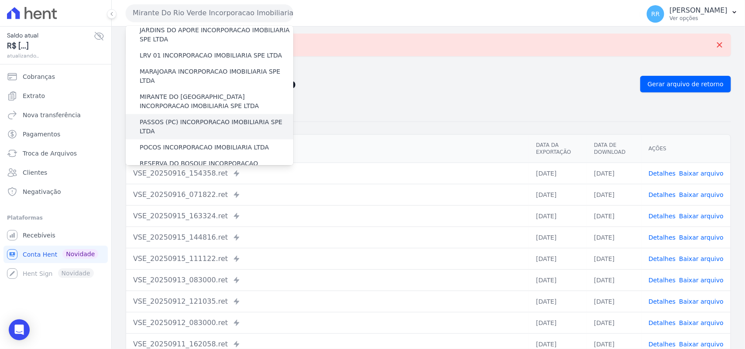
click at [186, 118] on label "PASSOS (PC) INCORPORACAO IMOBILIARIA SPE LTDA" at bounding box center [217, 127] width 154 height 18
click at [0, 0] on input "PASSOS (PC) INCORPORACAO IMOBILIARIA SPE LTDA" at bounding box center [0, 0] width 0 height 0
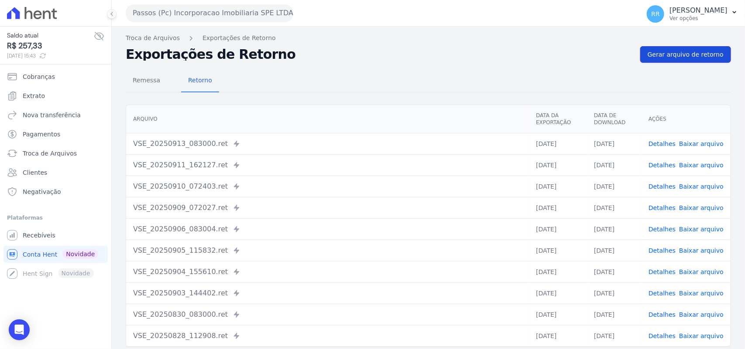
click at [660, 52] on span "Gerar arquivo de retorno" at bounding box center [685, 54] width 76 height 9
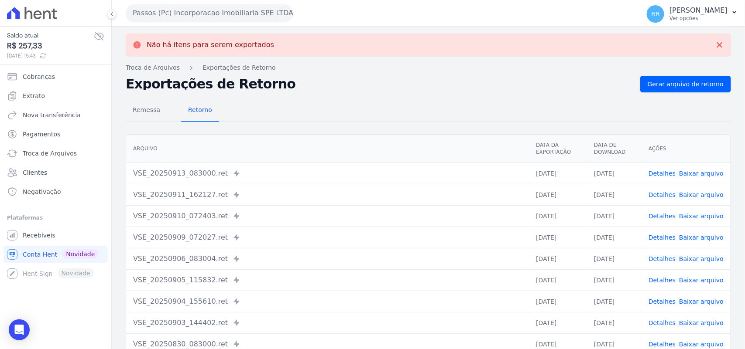
click at [210, 11] on button "Passos (Pc) Incorporacao Imobiliaria SPE LTDA" at bounding box center [210, 12] width 168 height 17
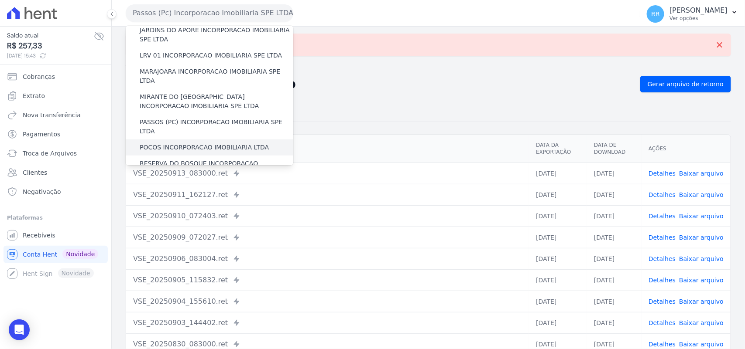
click at [183, 143] on label "POCOS INCORPORACAO IMOBILIARIA LTDA" at bounding box center [204, 147] width 129 height 9
click at [0, 0] on input "POCOS INCORPORACAO IMOBILIARIA LTDA" at bounding box center [0, 0] width 0 height 0
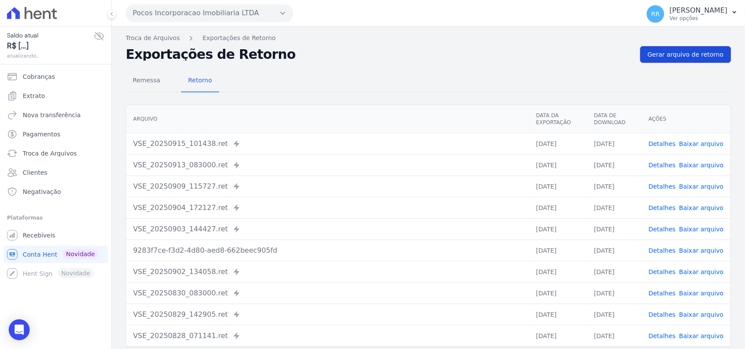
click at [679, 54] on span "Gerar arquivo de retorno" at bounding box center [685, 54] width 76 height 9
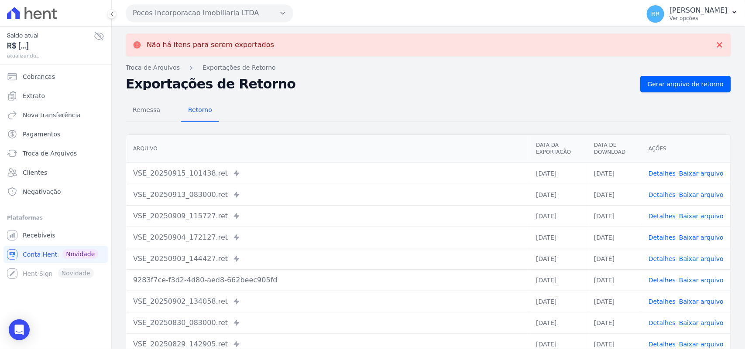
click at [171, 11] on button "Pocos Incorporacao Imobiliaria LTDA" at bounding box center [210, 12] width 168 height 17
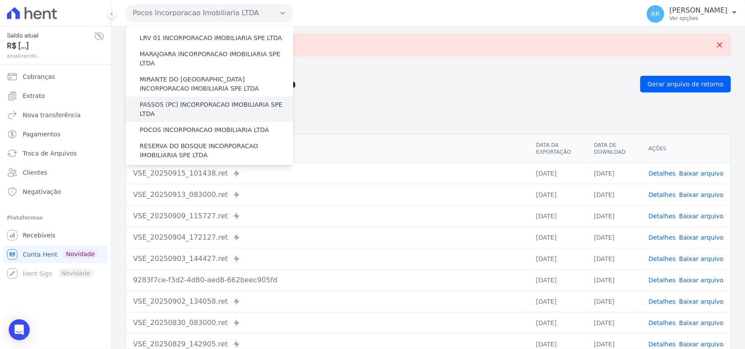
scroll to position [273, 0]
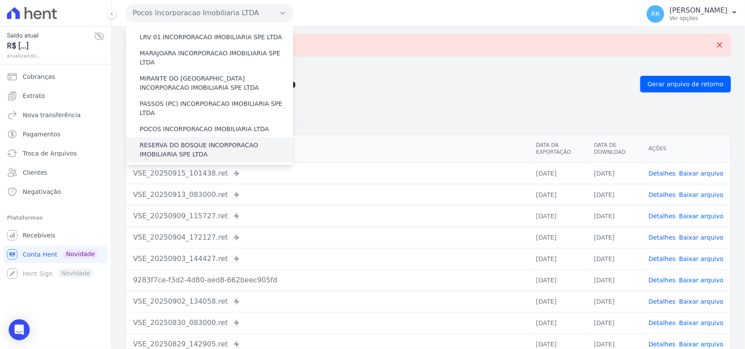
click at [198, 141] on label "RESERVA DO BOSQUE INCORPORACAO IMOBILIARIA SPE LTDA" at bounding box center [217, 150] width 154 height 18
click at [0, 0] on input "RESERVA DO BOSQUE INCORPORACAO IMOBILIARIA SPE LTDA" at bounding box center [0, 0] width 0 height 0
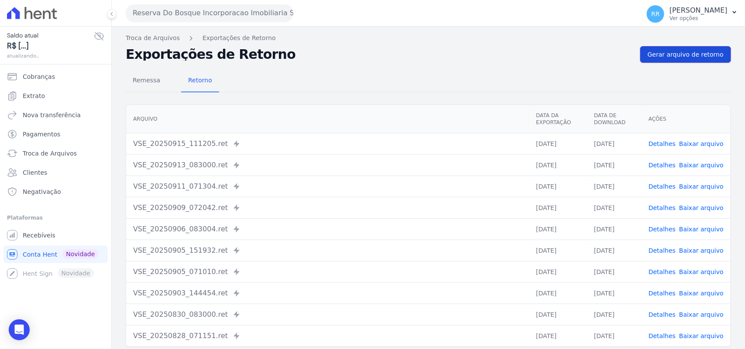
click at [667, 49] on link "Gerar arquivo de retorno" at bounding box center [685, 54] width 91 height 17
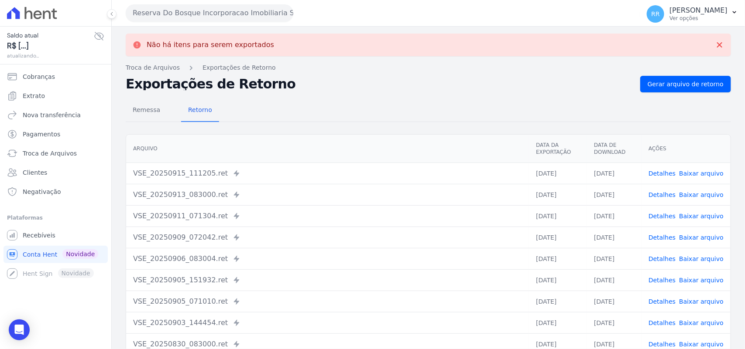
click at [204, 11] on button "Reserva Do Bosque Incorporacao Imobiliaria SPE LTDA" at bounding box center [210, 12] width 168 height 17
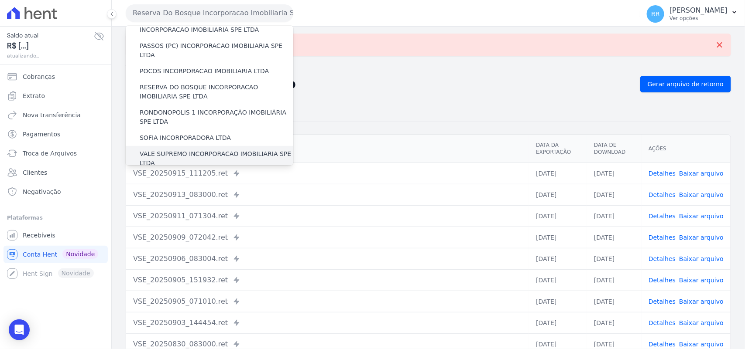
scroll to position [327, 0]
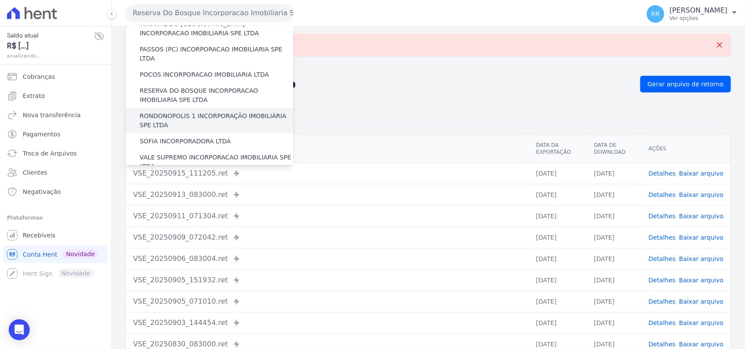
click at [185, 112] on label "RONDONOPOLIS 1 INCORPORAÇÃO IMOBILIÁRIA SPE LTDA" at bounding box center [217, 121] width 154 height 18
click at [0, 0] on input "RONDONOPOLIS 1 INCORPORAÇÃO IMOBILIÁRIA SPE LTDA" at bounding box center [0, 0] width 0 height 0
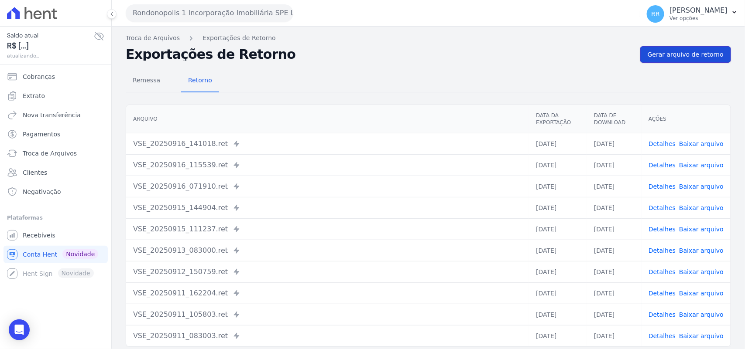
click at [699, 60] on link "Gerar arquivo de retorno" at bounding box center [685, 54] width 91 height 17
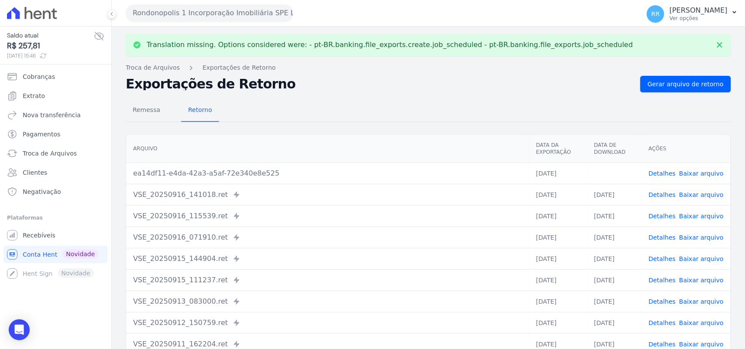
click at [703, 173] on link "Baixar arquivo" at bounding box center [701, 173] width 45 height 7
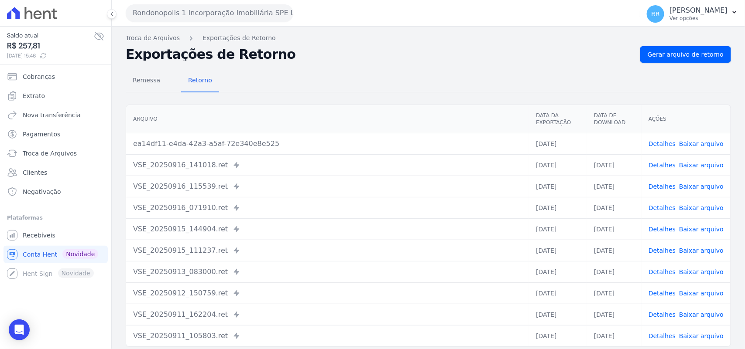
click at [380, 103] on div "Arquivo Data da Exportação Data de Download Ações ea14df11-e4da-42a3-a5af-72e34…" at bounding box center [428, 226] width 633 height 250
click at [209, 17] on button "Rondonopolis 1 Incorporação Imobiliária SPE LTDA" at bounding box center [210, 12] width 168 height 17
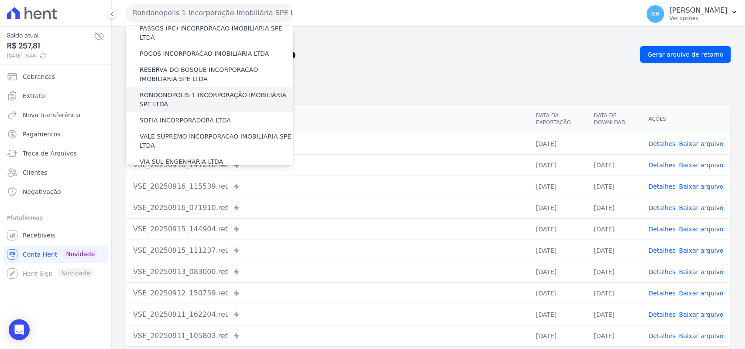
scroll to position [345, 0]
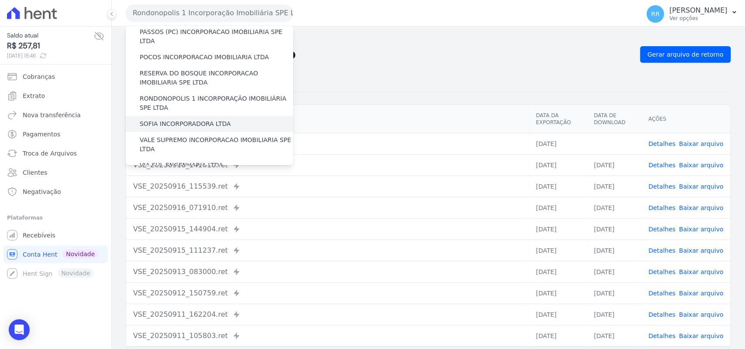
click at [179, 120] on label "SOFIA INCORPORADORA LTDA" at bounding box center [185, 124] width 91 height 9
click at [0, 0] on input "SOFIA INCORPORADORA LTDA" at bounding box center [0, 0] width 0 height 0
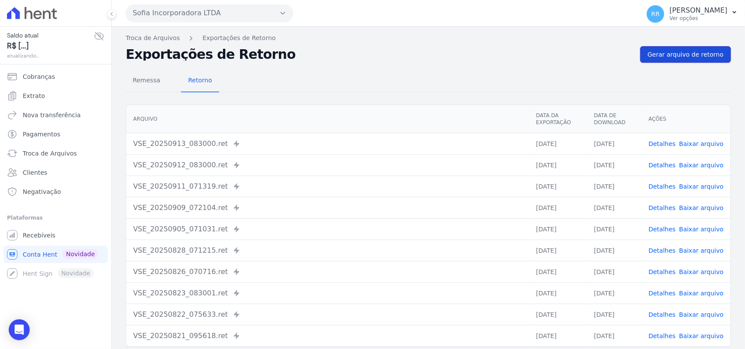
click at [663, 50] on span "Gerar arquivo de retorno" at bounding box center [685, 54] width 76 height 9
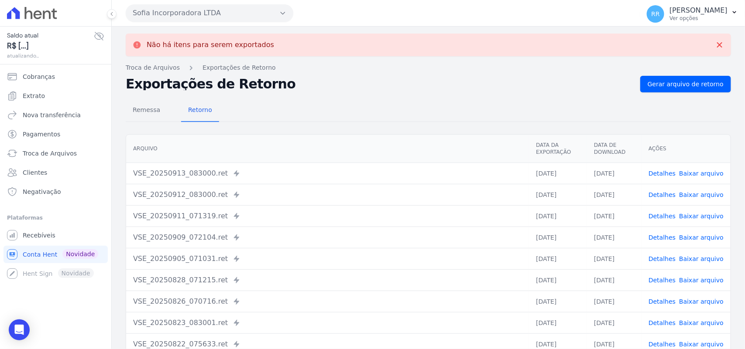
drag, startPoint x: 242, startPoint y: 27, endPoint x: 208, endPoint y: 47, distance: 39.3
click at [212, 18] on button "Sofia Incorporadora LTDA" at bounding box center [210, 12] width 168 height 17
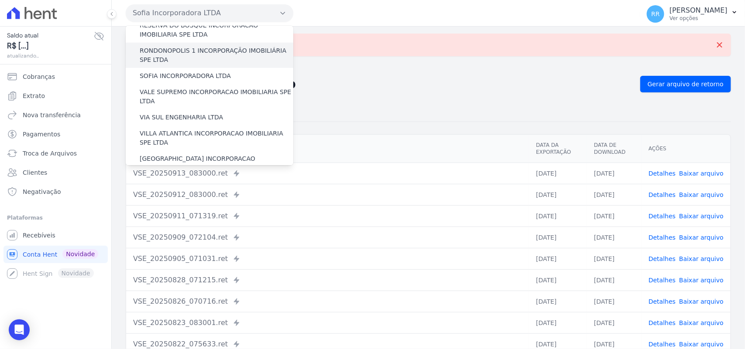
scroll to position [398, 0]
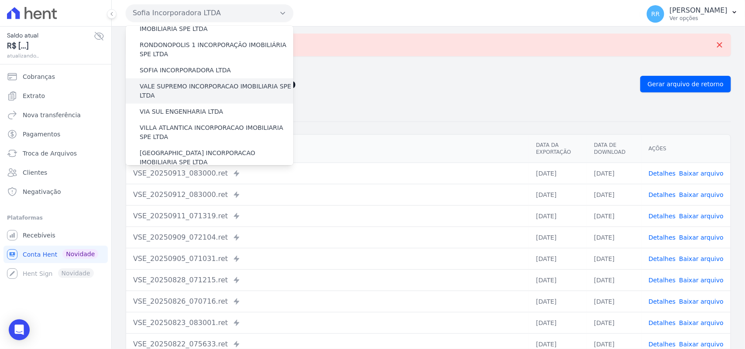
click at [170, 82] on label "VALE SUPREMO INCORPORACAO IMOBILIARIA SPE LTDA" at bounding box center [217, 91] width 154 height 18
click at [0, 0] on input "VALE SUPREMO INCORPORACAO IMOBILIARIA SPE LTDA" at bounding box center [0, 0] width 0 height 0
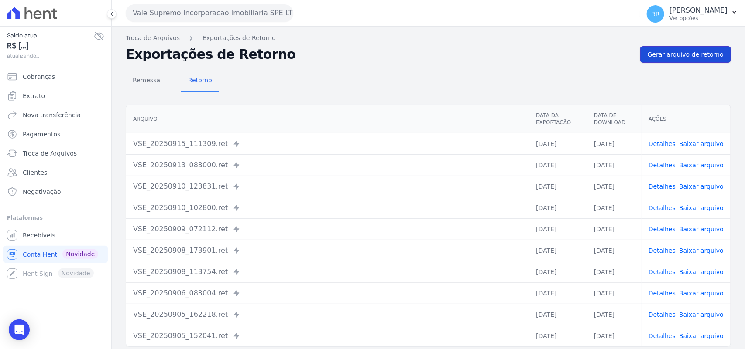
click at [701, 58] on span "Gerar arquivo de retorno" at bounding box center [685, 54] width 76 height 9
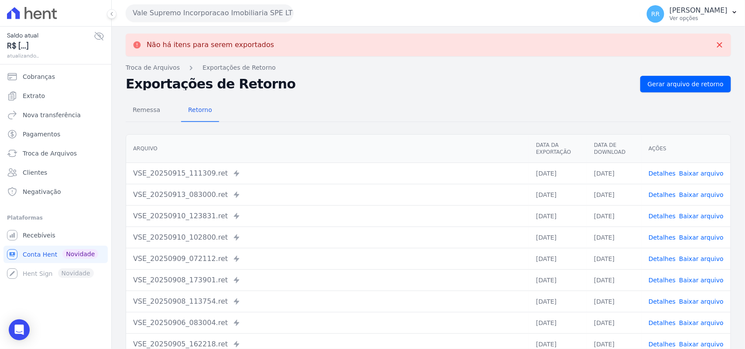
click at [219, 11] on button "Vale Supremo Incorporacao Imobiliaria SPE LTDA" at bounding box center [210, 12] width 168 height 17
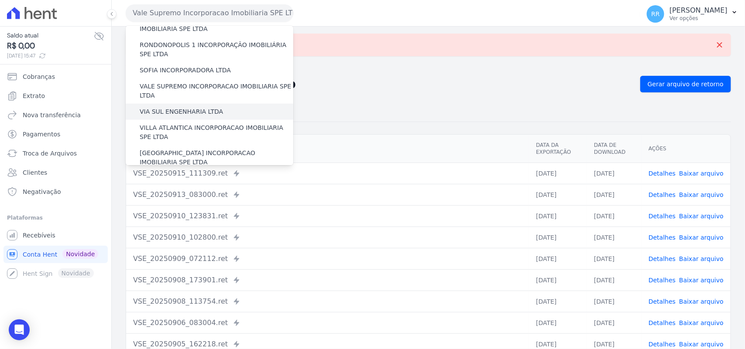
click at [173, 104] on div "VIA SUL ENGENHARIA LTDA" at bounding box center [210, 112] width 168 height 16
click at [171, 107] on label "VIA SUL ENGENHARIA LTDA" at bounding box center [181, 111] width 83 height 9
click at [0, 0] on input "VIA SUL ENGENHARIA LTDA" at bounding box center [0, 0] width 0 height 0
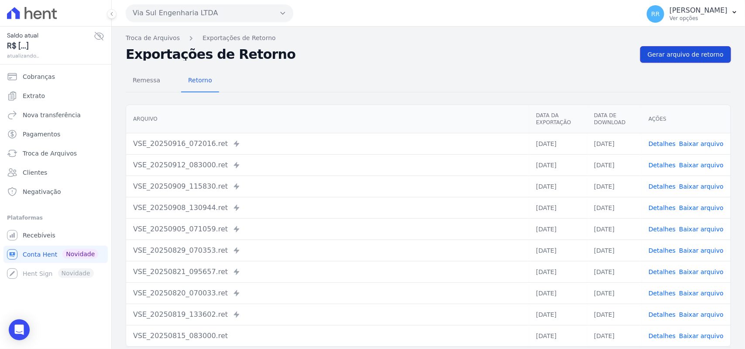
click at [672, 53] on span "Gerar arquivo de retorno" at bounding box center [685, 54] width 76 height 9
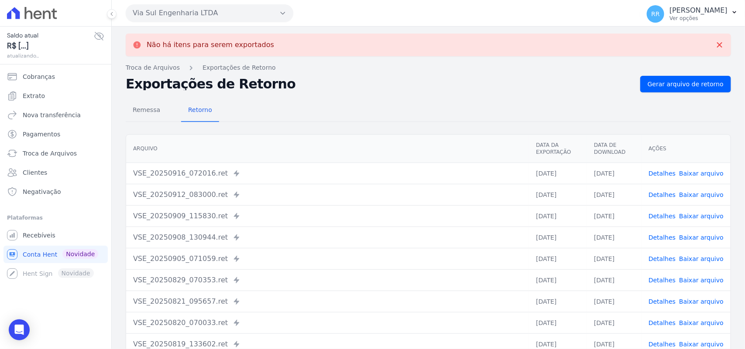
click at [182, 16] on button "Via Sul Engenharia LTDA" at bounding box center [210, 12] width 168 height 17
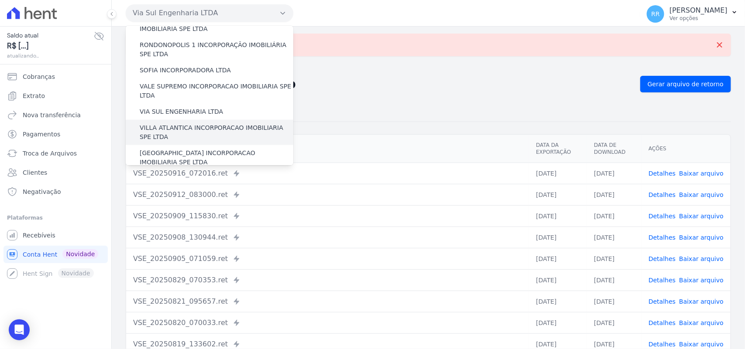
click at [168, 123] on label "VILLA ATLANTICA INCORPORACAO IMOBILIARIA SPE LTDA" at bounding box center [217, 132] width 154 height 18
click at [0, 0] on input "VILLA ATLANTICA INCORPORACAO IMOBILIARIA SPE LTDA" at bounding box center [0, 0] width 0 height 0
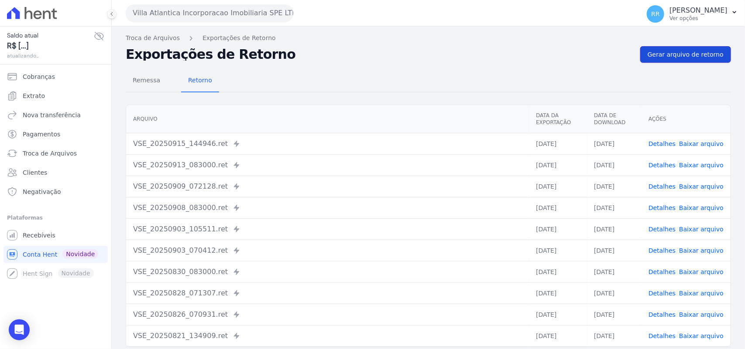
click at [675, 54] on span "Gerar arquivo de retorno" at bounding box center [685, 54] width 76 height 9
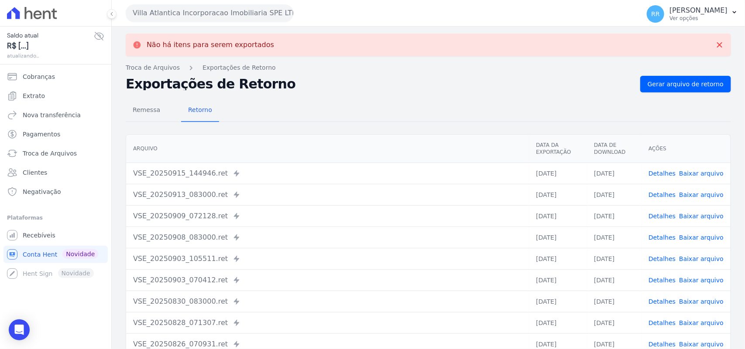
click at [215, 16] on button "Villa Atlantica Incorporacao Imobiliaria SPE LTDA" at bounding box center [210, 12] width 168 height 17
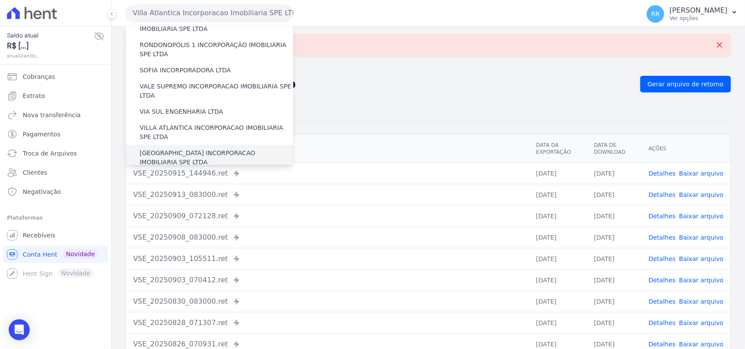
click at [175, 149] on label "[GEOGRAPHIC_DATA] INCORPORACAO IMOBILIARIA SPE LTDA" at bounding box center [217, 158] width 154 height 18
click at [0, 0] on input "[GEOGRAPHIC_DATA] INCORPORACAO IMOBILIARIA SPE LTDA" at bounding box center [0, 0] width 0 height 0
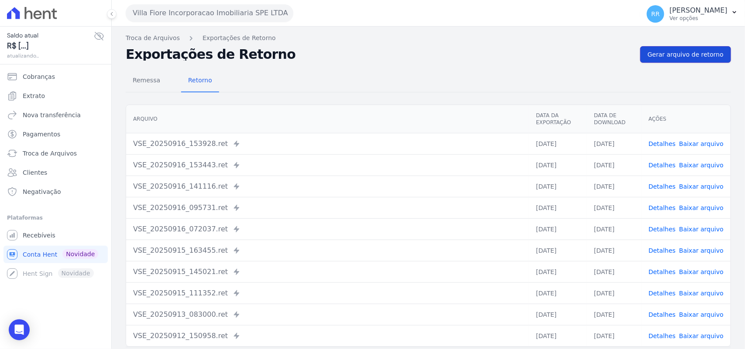
click at [691, 55] on span "Gerar arquivo de retorno" at bounding box center [685, 54] width 76 height 9
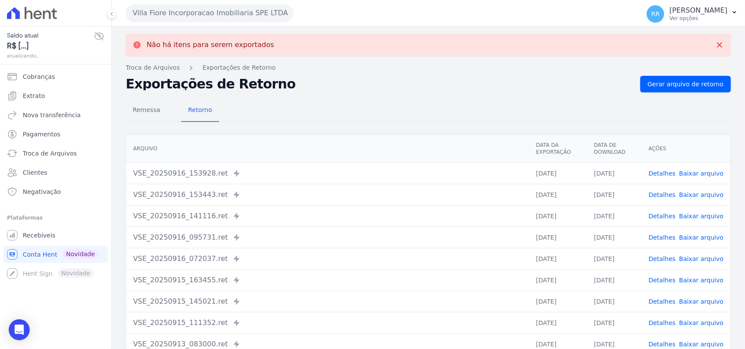
click at [234, 10] on button "Villa Fiore Incorporacao Imobiliaria SPE LTDA" at bounding box center [210, 12] width 168 height 17
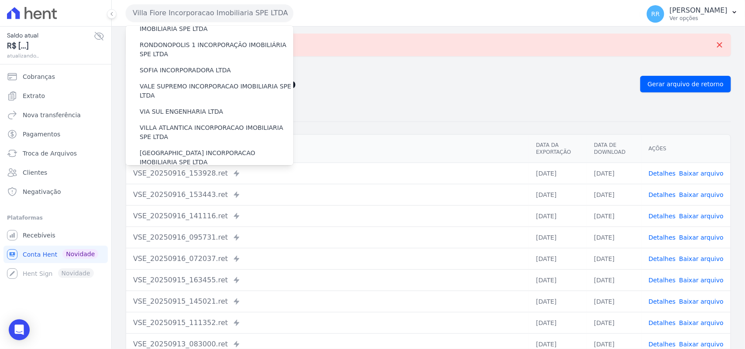
click at [223, 174] on label "VILLA TROPICAL INCORPORAÇÃO IMOBILIÁRIA SPE LTDA" at bounding box center [217, 183] width 154 height 18
click at [0, 0] on input "VILLA TROPICAL INCORPORAÇÃO IMOBILIÁRIA SPE LTDA" at bounding box center [0, 0] width 0 height 0
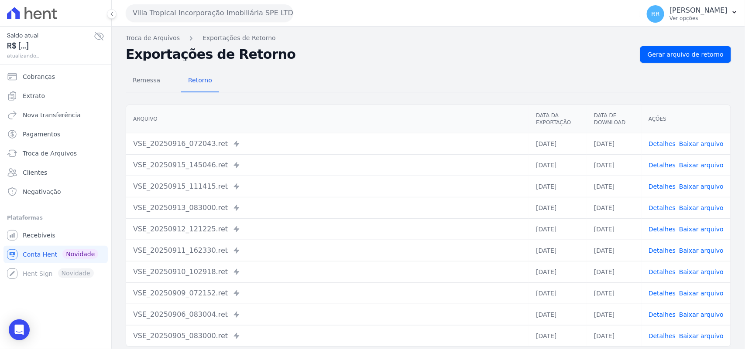
drag, startPoint x: 700, startPoint y: 33, endPoint x: 692, endPoint y: 45, distance: 14.4
click at [699, 33] on div "Troca de Arquivos Exportações de Retorno Exportações de Retorno Gerar arquivo d…" at bounding box center [428, 206] width 633 height 359
click at [689, 47] on link "Gerar arquivo de retorno" at bounding box center [685, 54] width 91 height 17
click at [150, 91] on link "Remessa" at bounding box center [146, 81] width 41 height 23
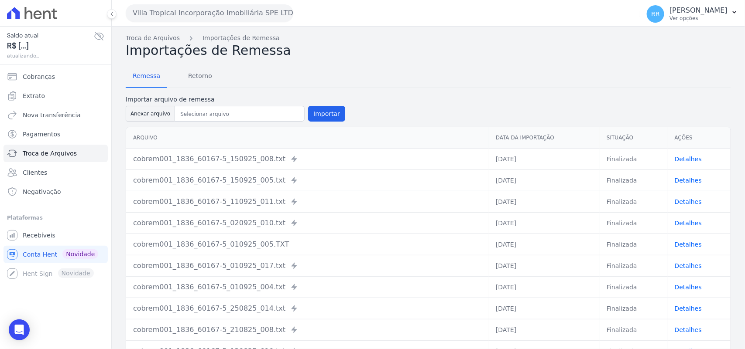
click at [177, 25] on div "Villa Tropical Incorporação Imobiliária SPE LTDA Via Sul Engenharia AGUAS DE [G…" at bounding box center [381, 13] width 510 height 27
click at [190, 22] on div "Villa Tropical Incorporação Imobiliária SPE LTDA Via Sul Engenharia AGUAS DE [G…" at bounding box center [381, 13] width 510 height 27
click at [192, 12] on button "Villa Tropical Incorporação Imobiliária SPE LTDA" at bounding box center [210, 12] width 168 height 17
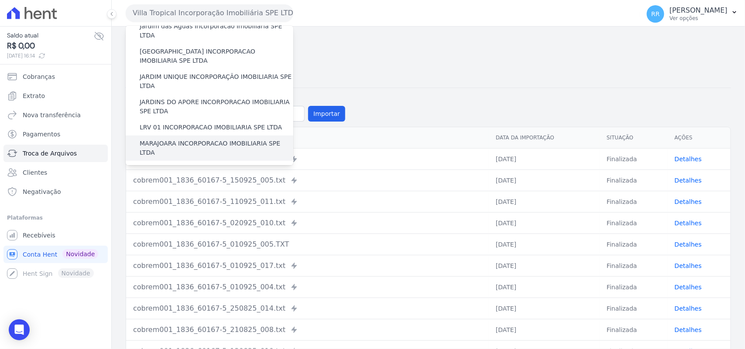
scroll to position [218, 0]
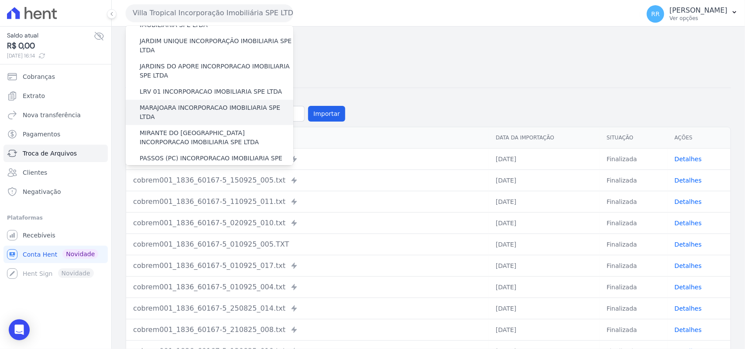
click at [185, 103] on label "MARAJOARA INCORPORACAO IMOBILIARIA SPE LTDA" at bounding box center [217, 112] width 154 height 18
click at [0, 0] on input "MARAJOARA INCORPORACAO IMOBILIARIA SPE LTDA" at bounding box center [0, 0] width 0 height 0
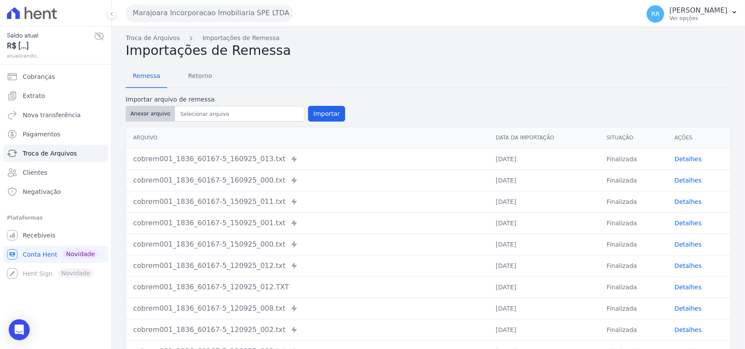
click at [150, 108] on button "Anexar arquivo" at bounding box center [150, 114] width 49 height 16
type input "cobrem001_1836_60167-5_160925_030.TXT"
click at [313, 112] on button "Importar" at bounding box center [326, 114] width 37 height 16
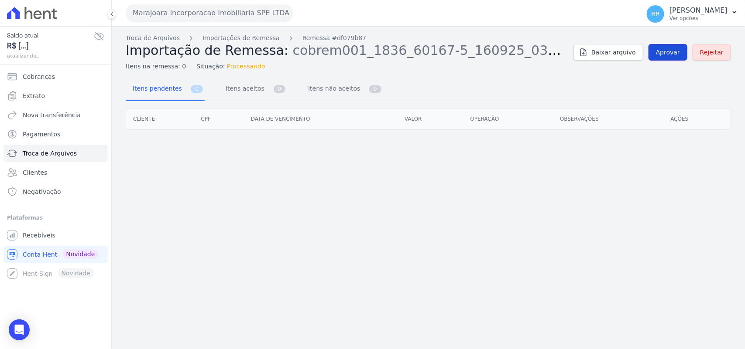
click at [672, 55] on span "Aprovar" at bounding box center [668, 52] width 24 height 9
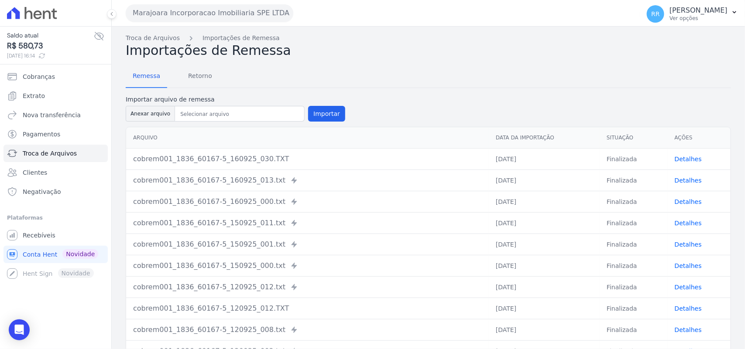
click at [158, 103] on label "Importar arquivo de remessa" at bounding box center [235, 99] width 219 height 9
click at [158, 105] on div "Importar arquivo de remessa Anexar arquivo Importar" at bounding box center [235, 109] width 219 height 28
click at [158, 107] on button "Anexar arquivo" at bounding box center [150, 114] width 49 height 16
type input "cobrem001_1836_60167-5_160925_026.TXT"
click at [315, 116] on button "Importar" at bounding box center [326, 114] width 37 height 16
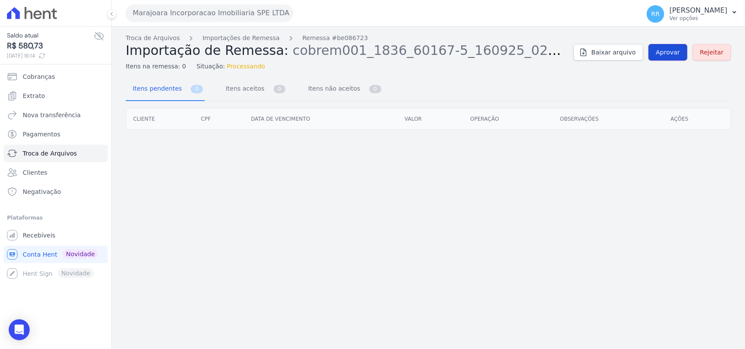
click at [670, 60] on link "Aprovar" at bounding box center [667, 52] width 39 height 17
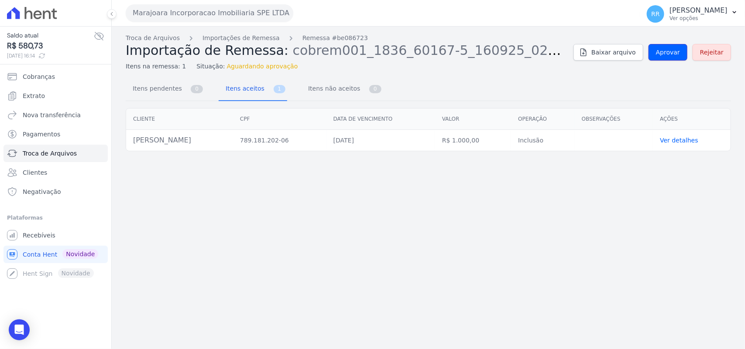
click at [673, 57] on link "Aprovar" at bounding box center [667, 52] width 39 height 17
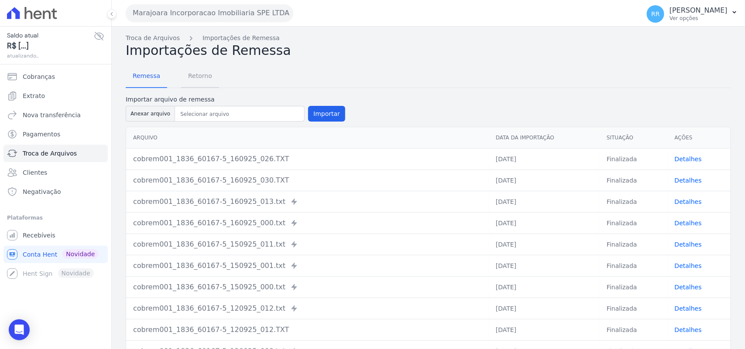
click at [199, 75] on span "Retorno" at bounding box center [200, 75] width 34 height 17
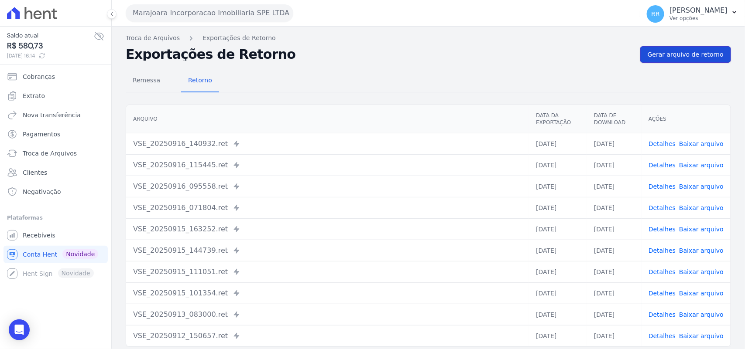
click at [680, 55] on span "Gerar arquivo de retorno" at bounding box center [685, 54] width 76 height 9
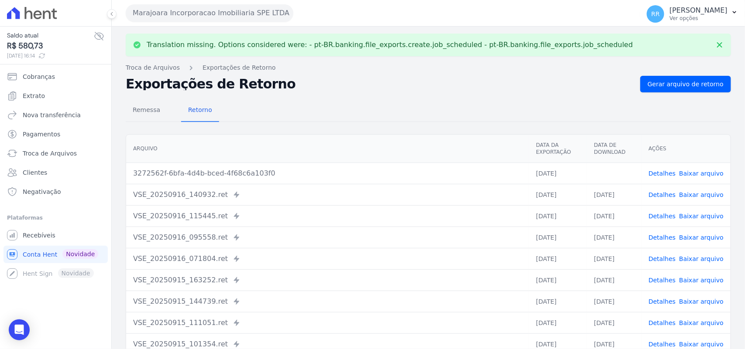
click at [702, 172] on link "Baixar arquivo" at bounding box center [701, 173] width 45 height 7
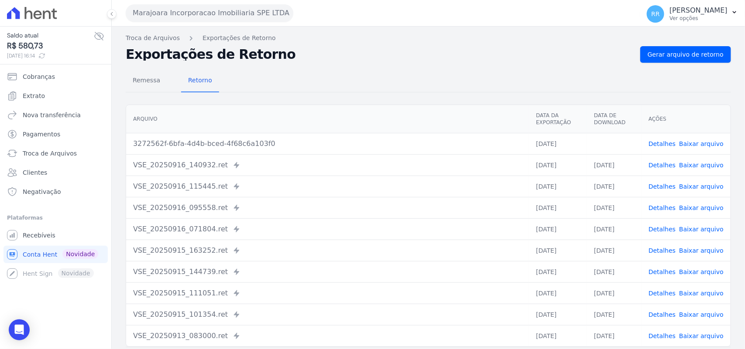
drag, startPoint x: 334, startPoint y: 65, endPoint x: 251, endPoint y: 1, distance: 104.8
click at [334, 65] on div "Remessa Retorno [GEOGRAPHIC_DATA] Data da Exportação Data de Download Ações 327…" at bounding box center [428, 220] width 605 height 315
